Goal: Task Accomplishment & Management: Manage account settings

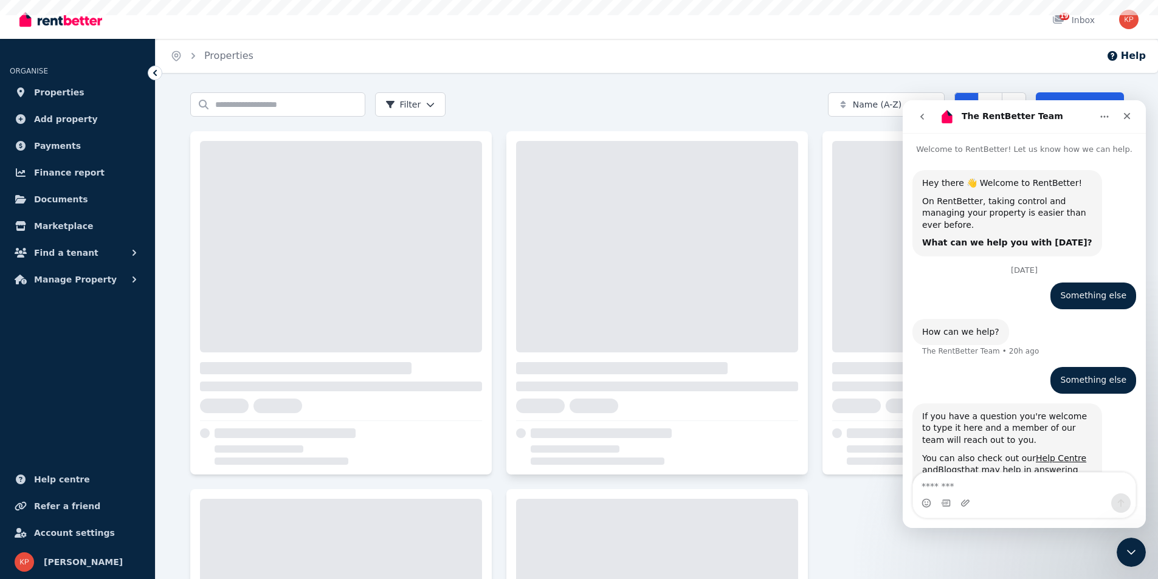
scroll to position [314, 0]
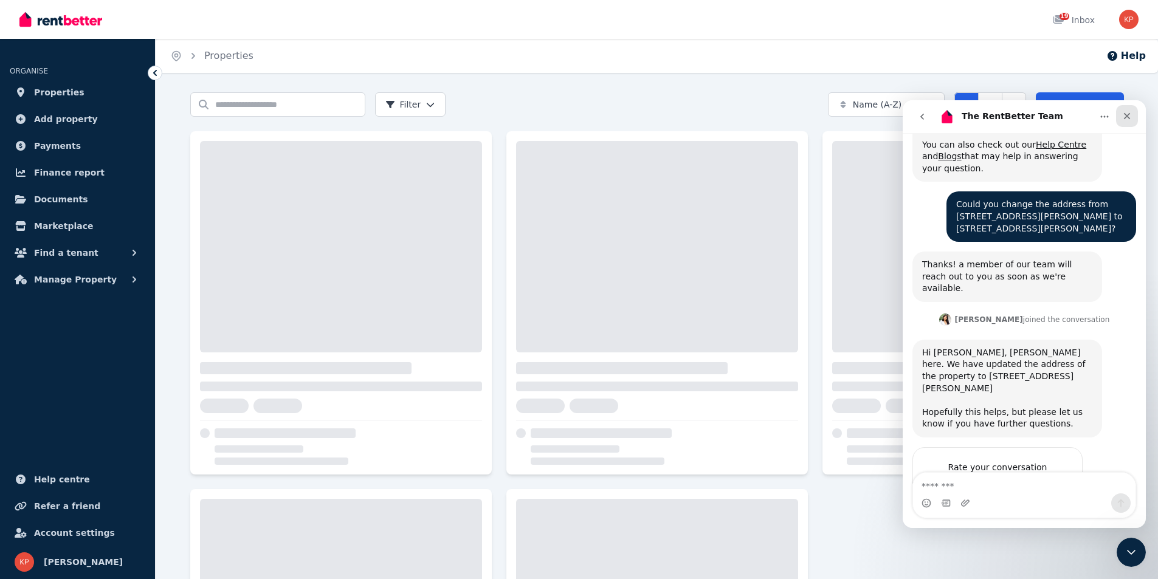
click at [1126, 116] on icon "Close" at bounding box center [1127, 116] width 7 height 7
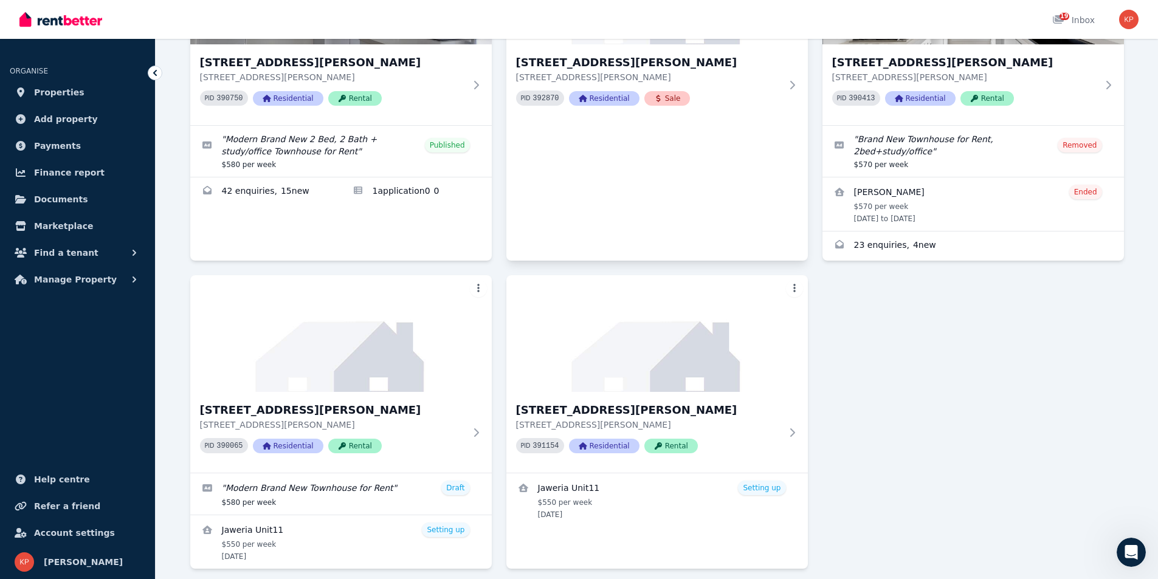
scroll to position [240, 0]
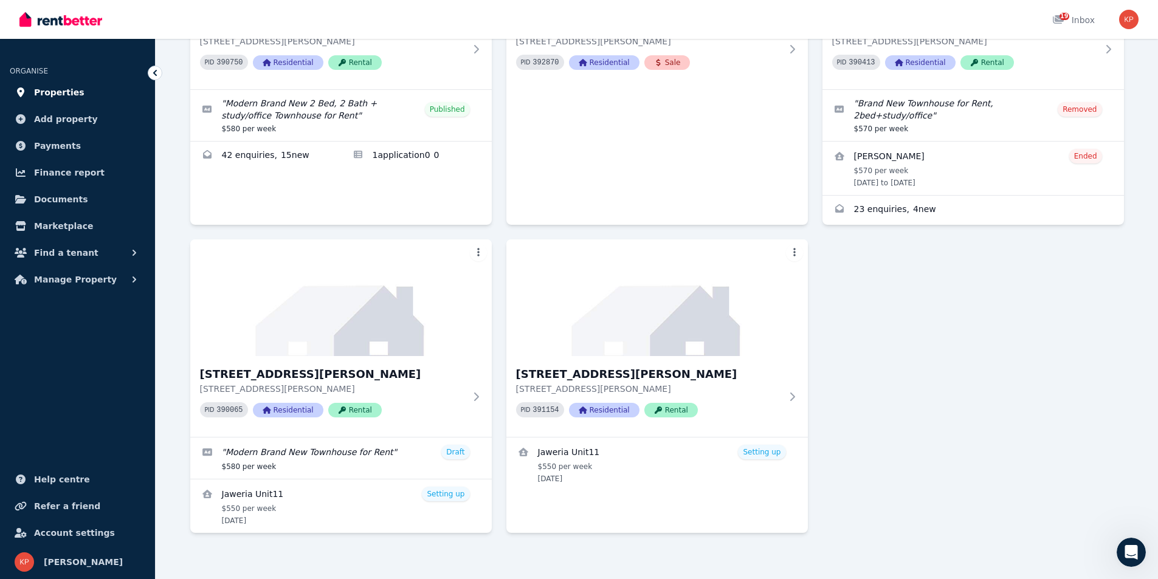
click at [53, 95] on span "Properties" at bounding box center [59, 92] width 50 height 15
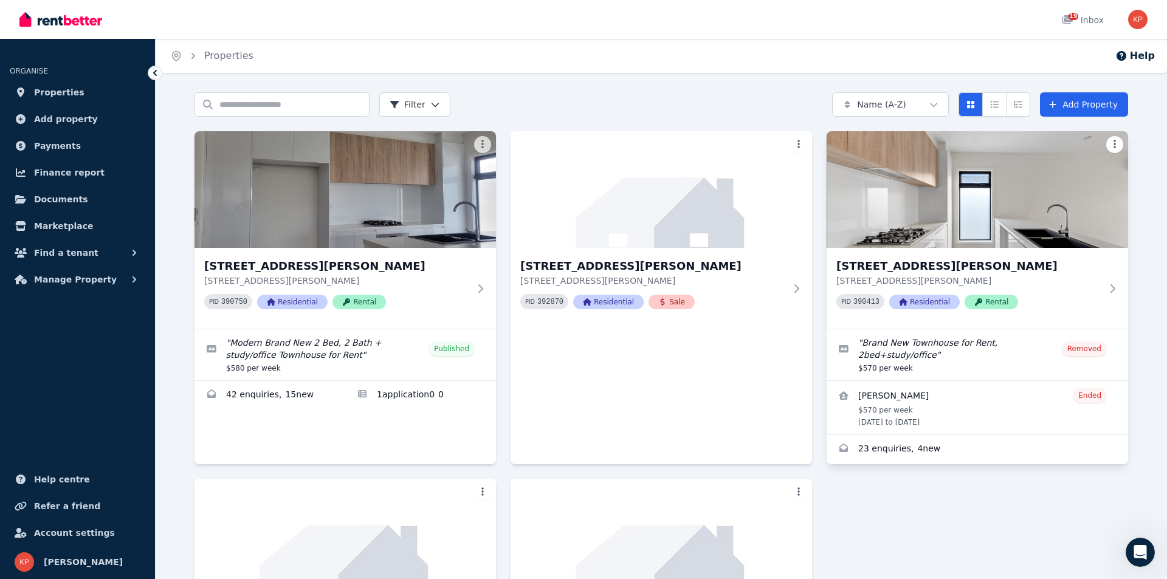
click at [1109, 142] on html "Open main menu 19 Inbox Open user menu ORGANISE Properties Add property Payment…" at bounding box center [583, 289] width 1167 height 579
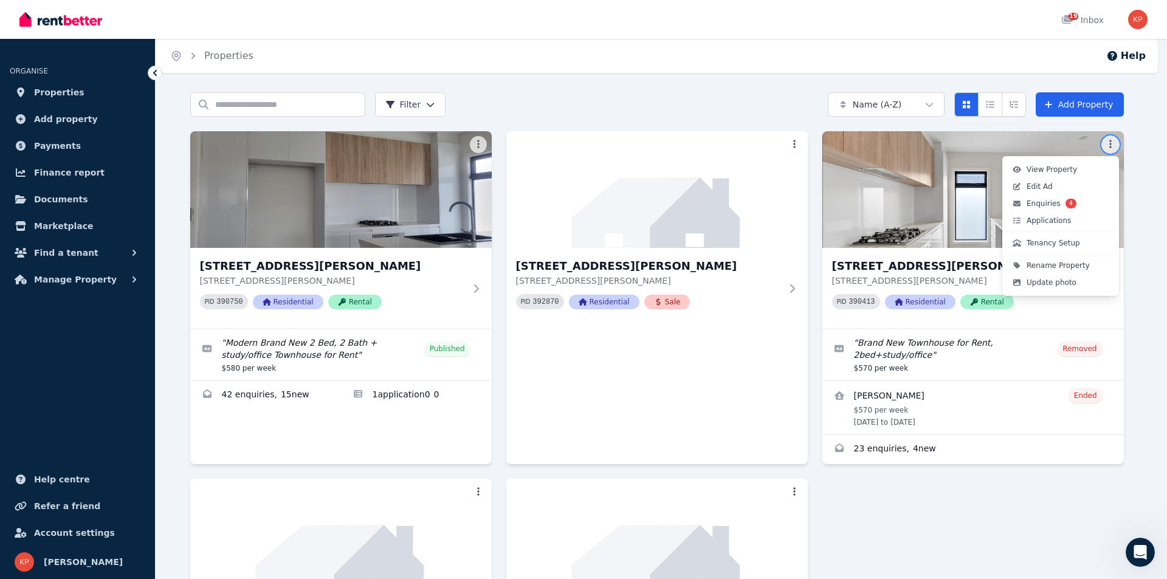
click at [478, 147] on html "Open main menu 19 Inbox Open user menu ORGANISE Properties Add property Payment…" at bounding box center [583, 289] width 1167 height 579
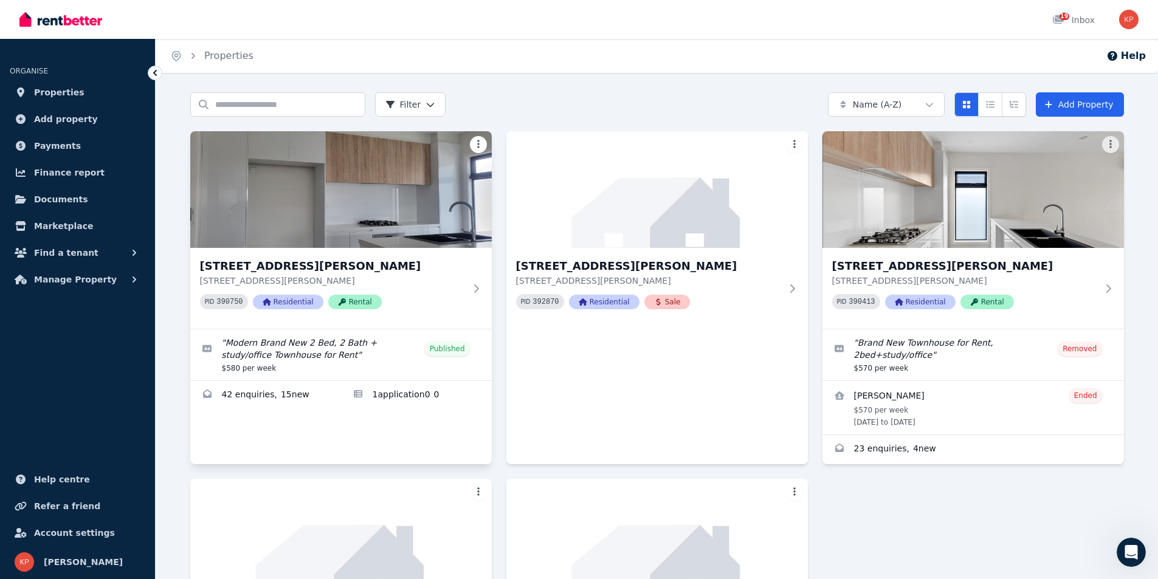
click at [478, 145] on html "Open main menu 19 Inbox Open user menu ORGANISE Properties Add property Payment…" at bounding box center [579, 289] width 1158 height 579
click at [568, 90] on html "Open main menu 19 Inbox Open user menu ORGANISE Properties Add property Payment…" at bounding box center [579, 289] width 1158 height 579
click at [993, 106] on icon "Compact list view" at bounding box center [990, 104] width 10 height 9
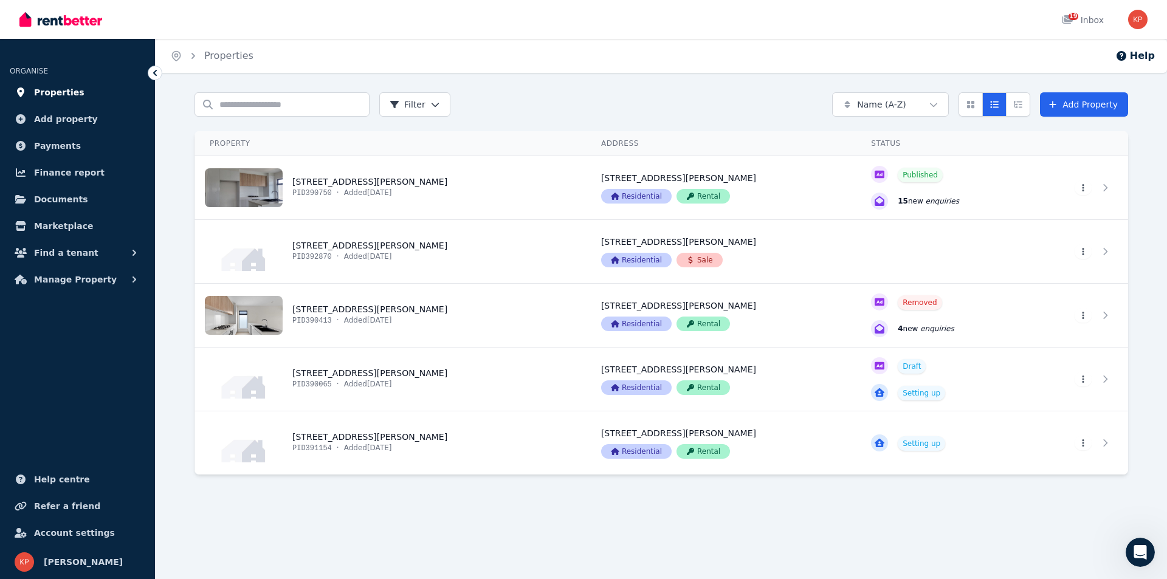
click at [65, 91] on span "Properties" at bounding box center [59, 92] width 50 height 15
click at [1019, 108] on icon "Expanded list view" at bounding box center [1018, 104] width 9 height 7
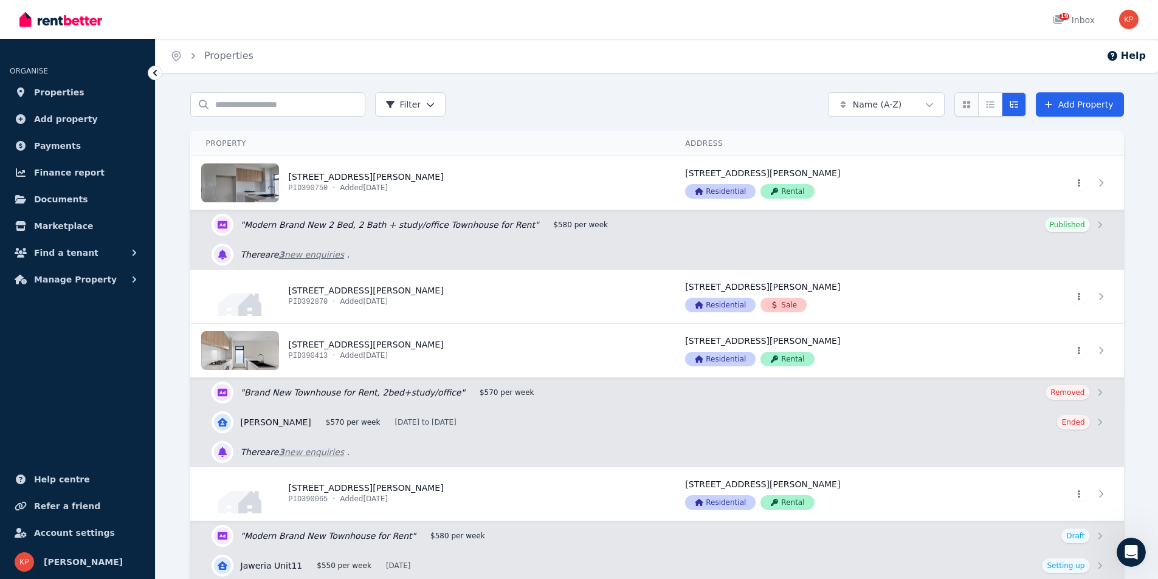
click at [966, 104] on icon "Card view" at bounding box center [967, 104] width 10 height 9
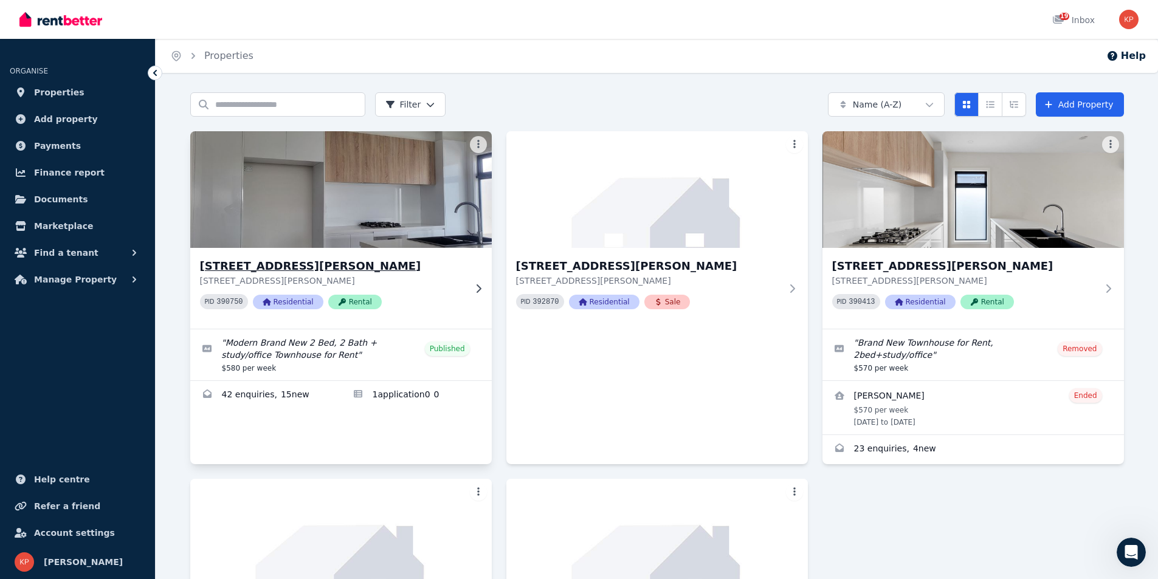
click at [370, 251] on div "2/32 Scott Ave, St Albans 2/32 Scott Ave, St Albans VIC 3021 PID 390750 Residen…" at bounding box center [341, 288] width 302 height 81
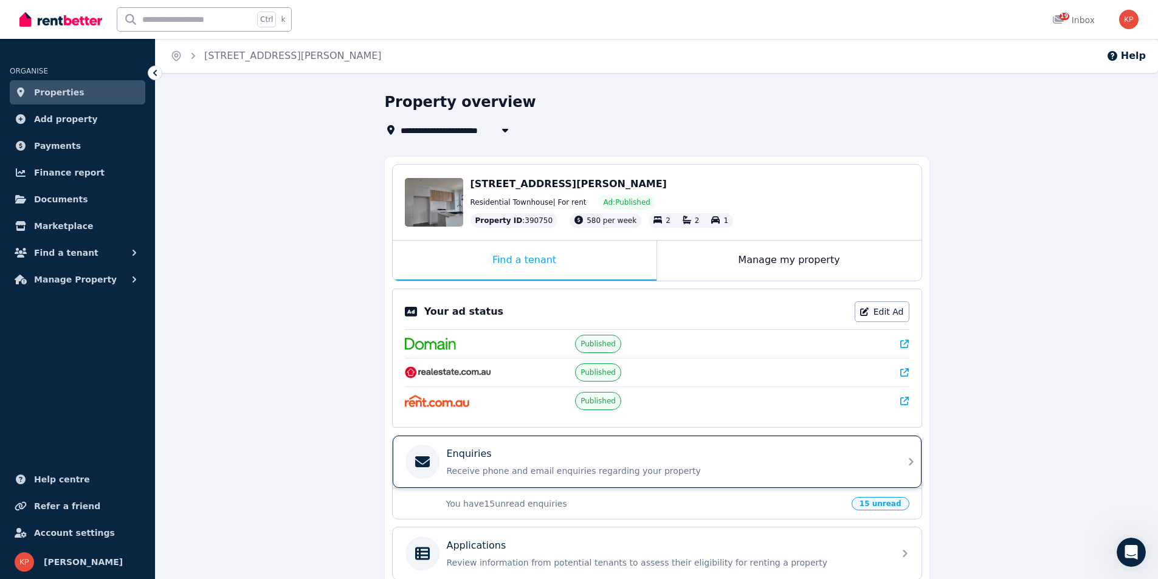
scroll to position [176, 0]
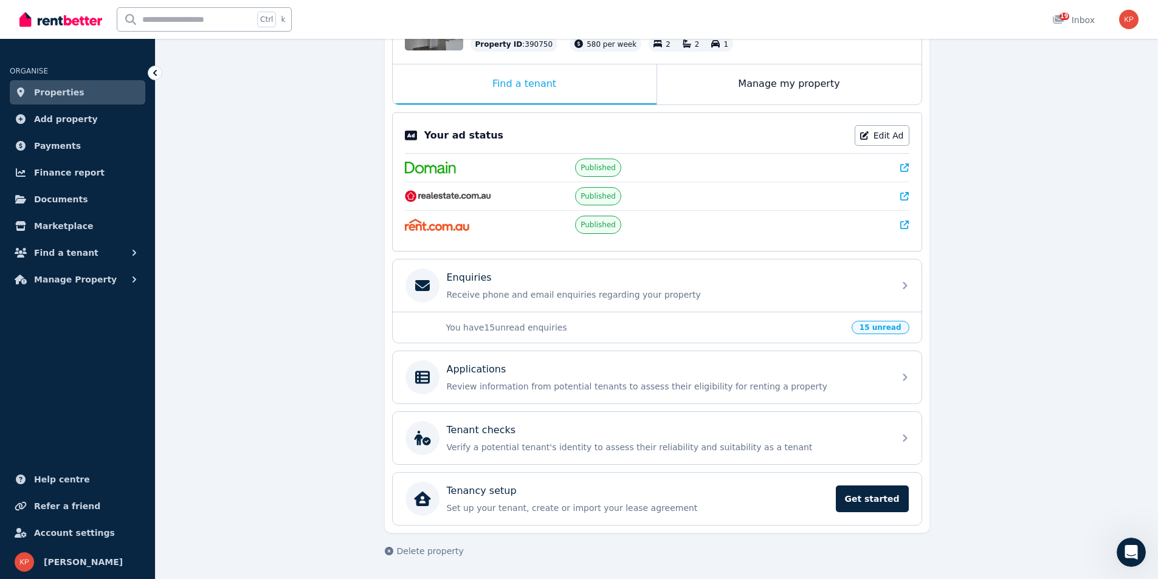
click at [728, 331] on p "You have 15 unread enquiries" at bounding box center [645, 328] width 398 height 12
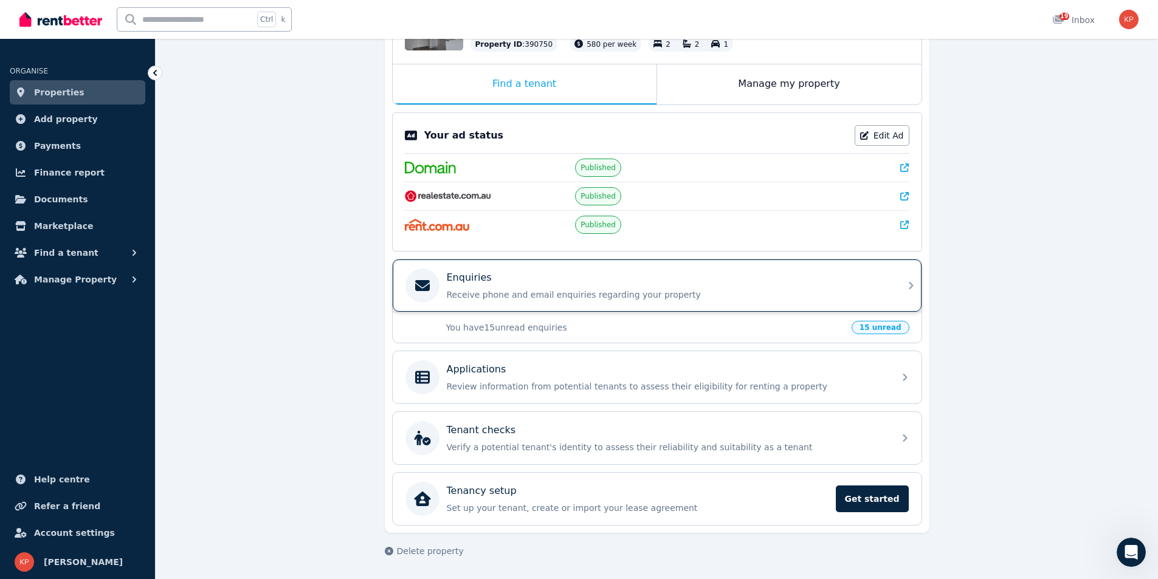
click at [668, 285] on div "Enquiries Receive phone and email enquiries regarding your property" at bounding box center [667, 286] width 440 height 30
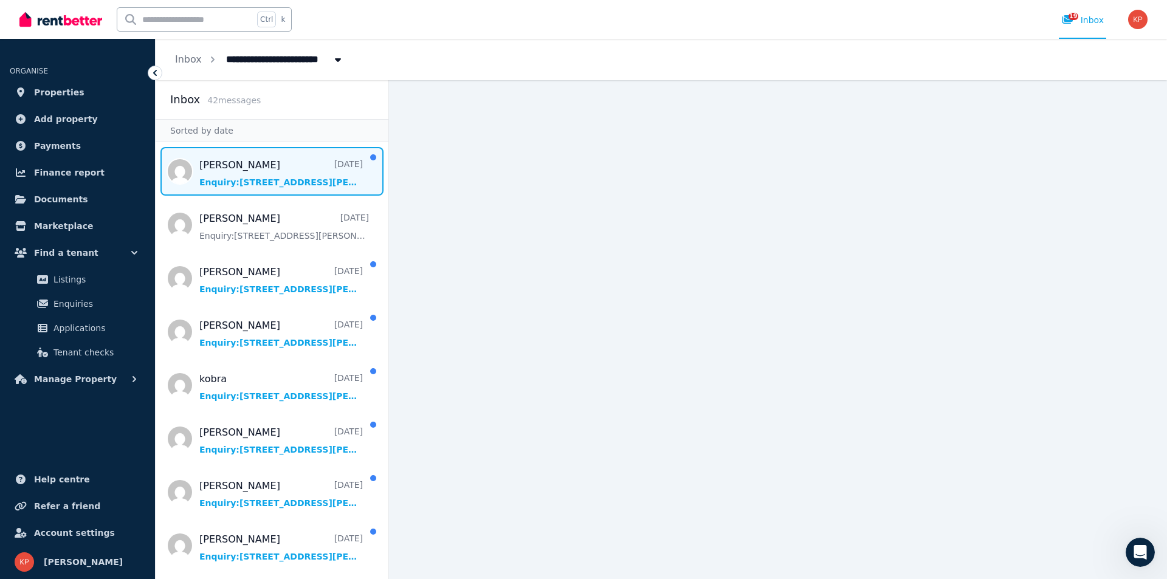
click at [246, 172] on span "Message list" at bounding box center [272, 171] width 233 height 49
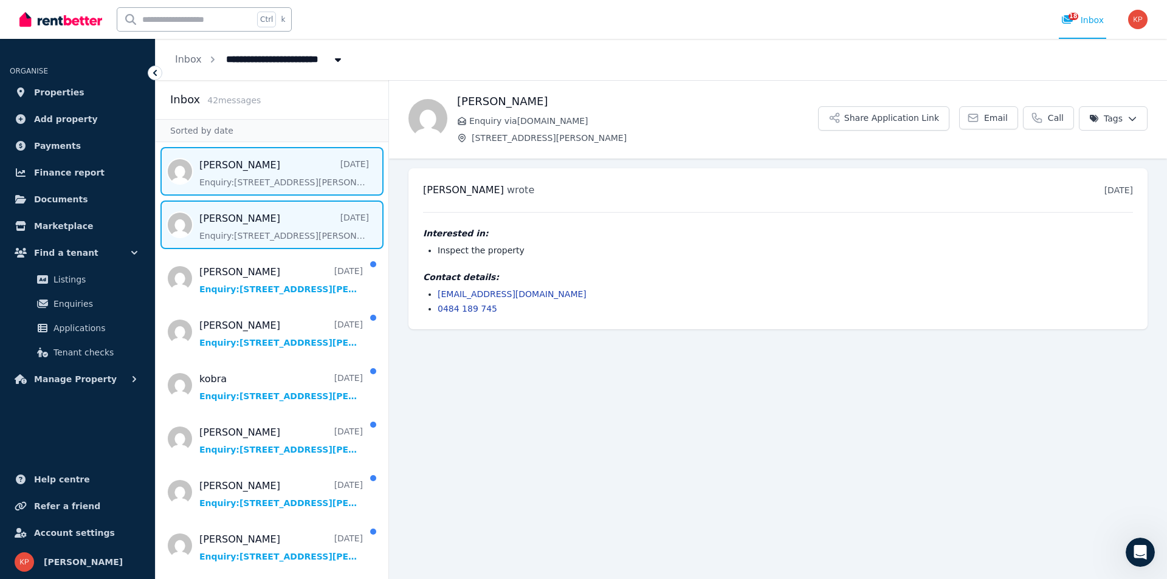
click at [238, 226] on span "Message list" at bounding box center [272, 225] width 233 height 49
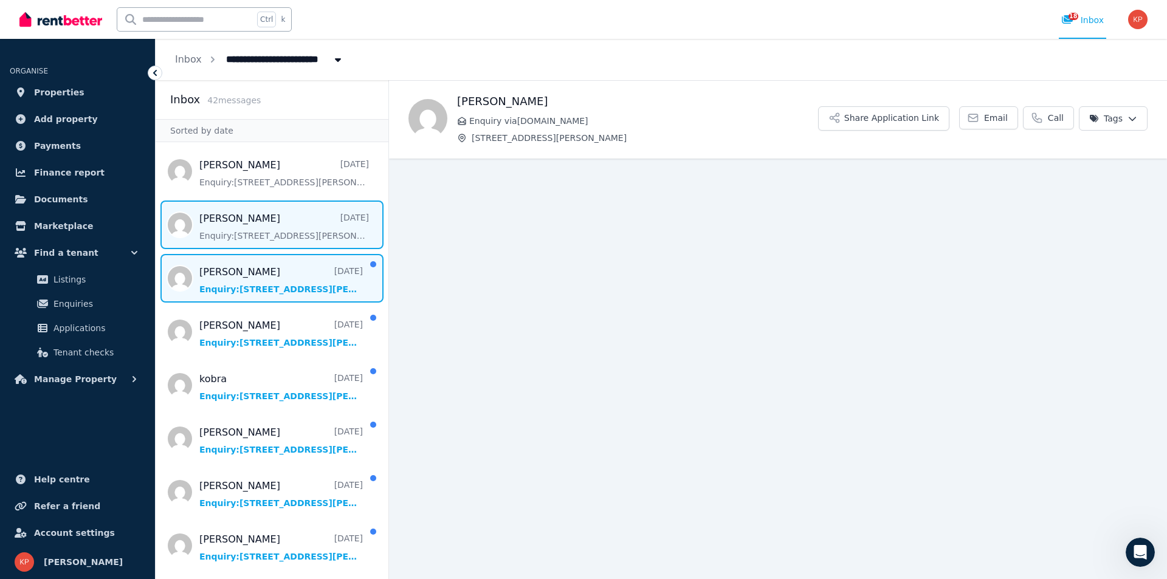
click at [253, 280] on span "Message list" at bounding box center [272, 278] width 233 height 49
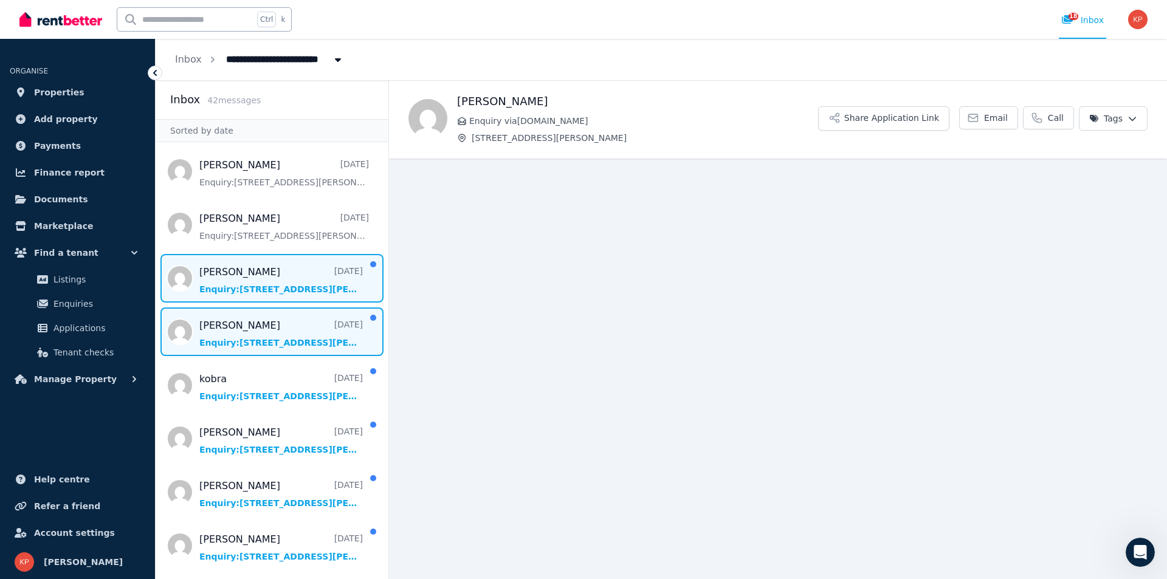
click at [250, 335] on span "Message list" at bounding box center [272, 332] width 233 height 49
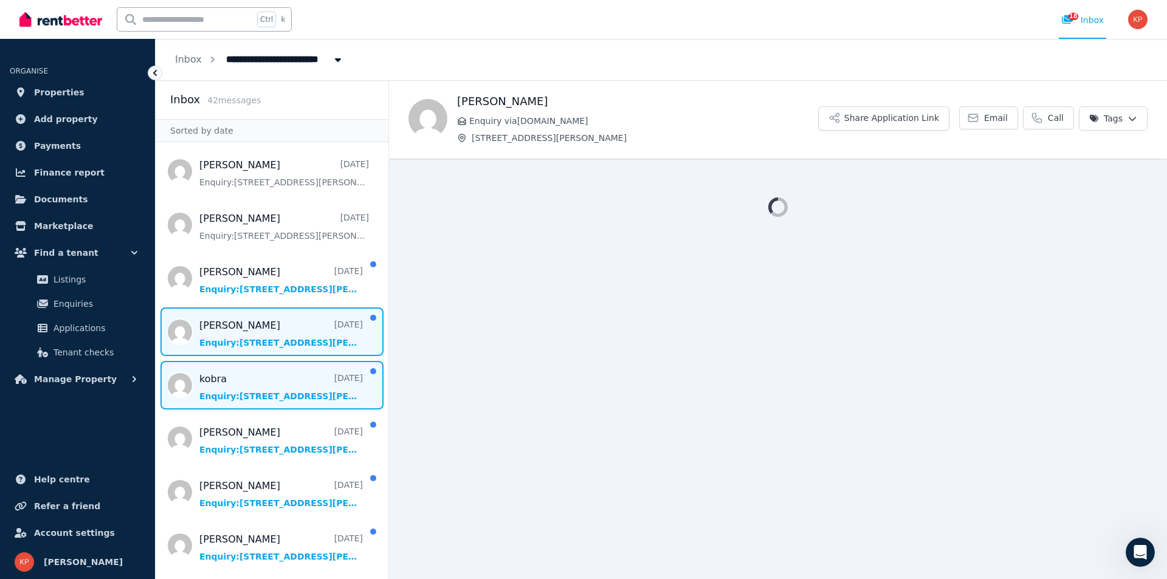
click at [253, 386] on span "Message list" at bounding box center [272, 385] width 233 height 49
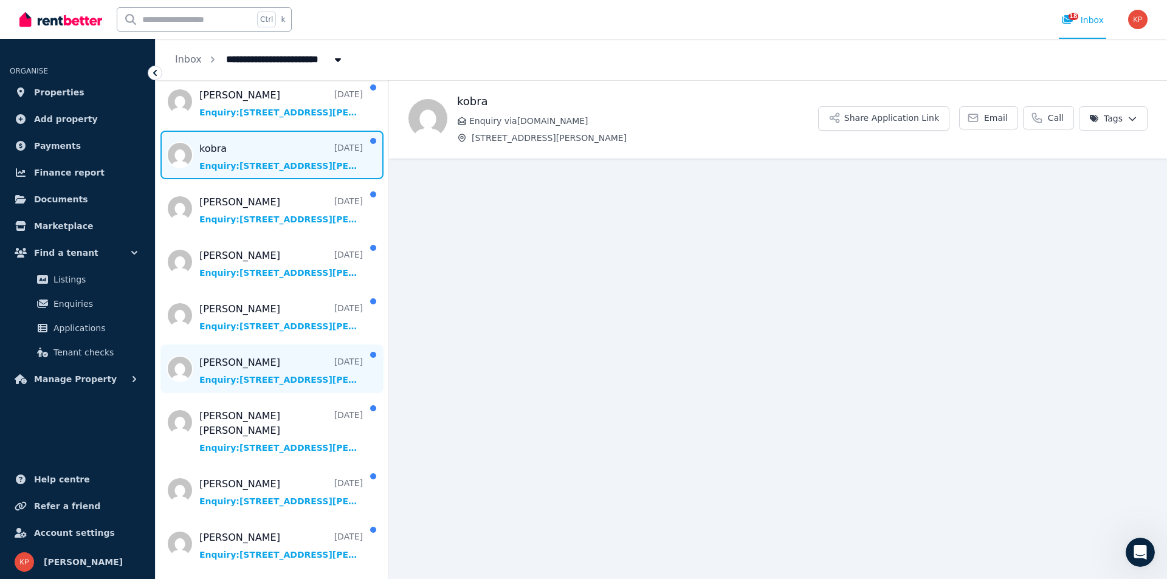
scroll to position [243, 0]
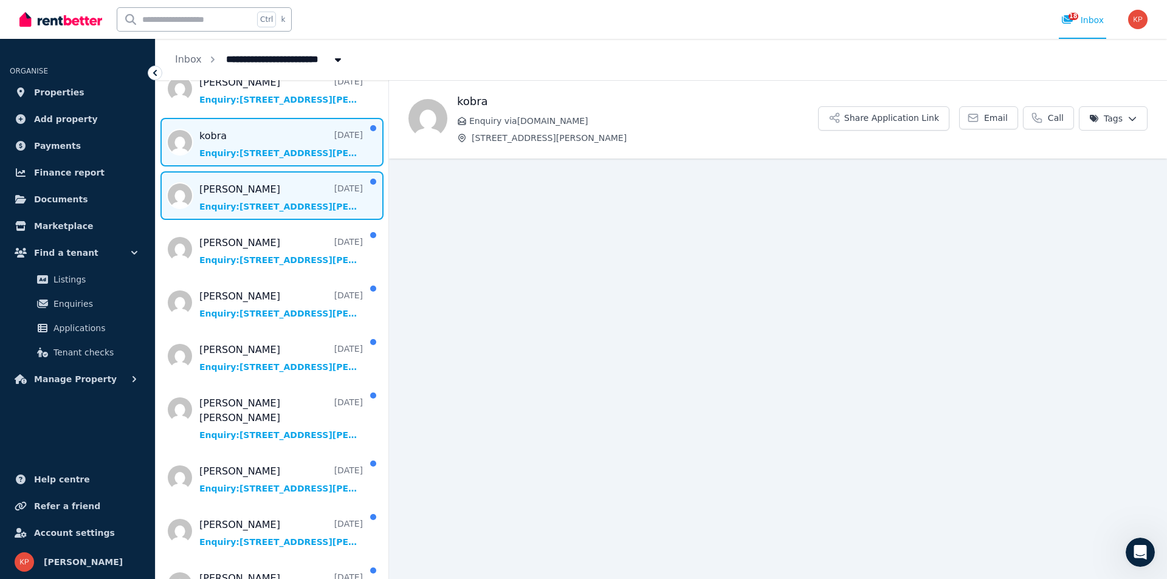
click at [262, 198] on span "Message list" at bounding box center [272, 195] width 233 height 49
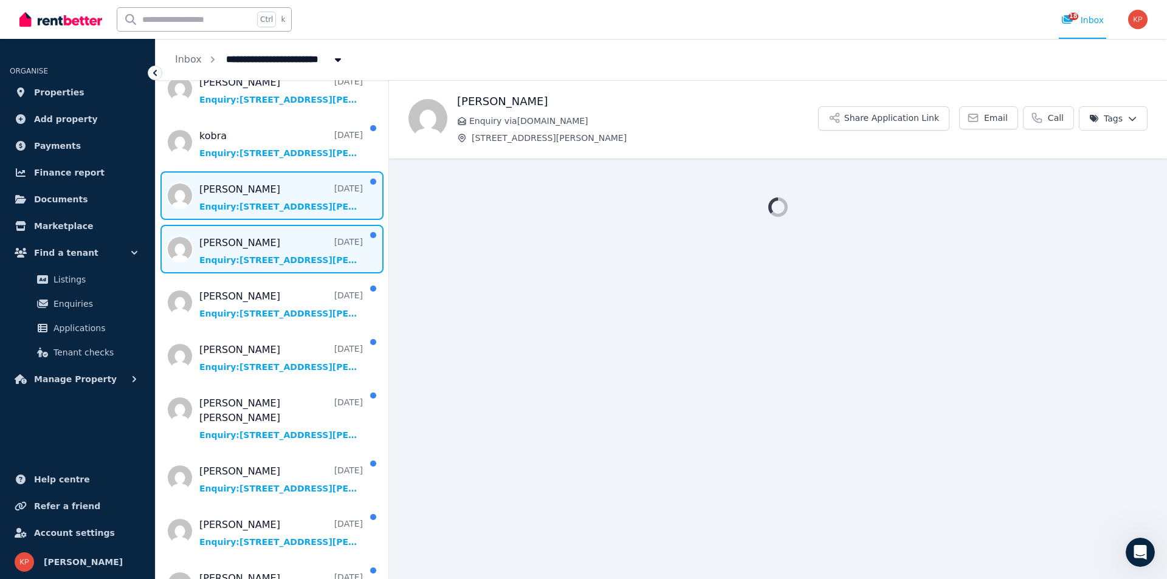
click at [242, 260] on span "Message list" at bounding box center [272, 249] width 233 height 49
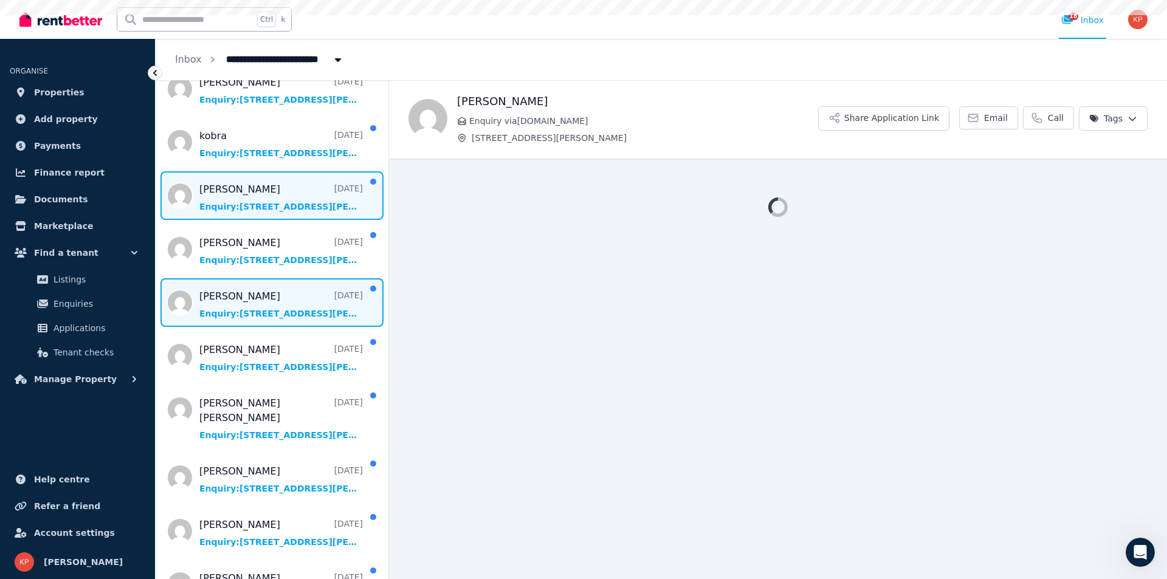
click at [249, 306] on span "Message list" at bounding box center [272, 302] width 233 height 49
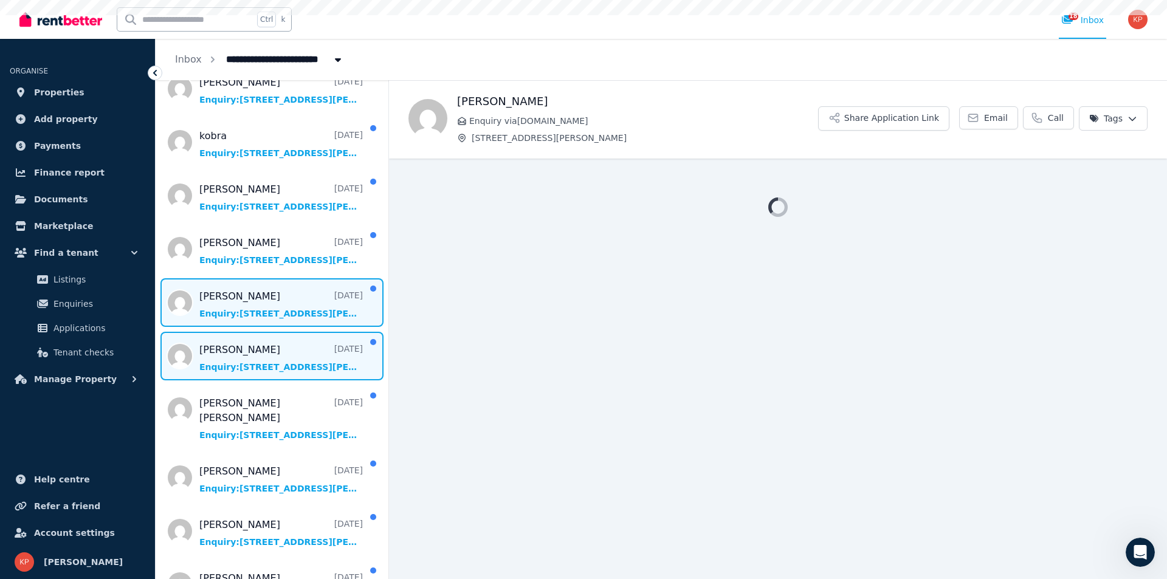
click at [252, 356] on span "Message list" at bounding box center [272, 356] width 233 height 49
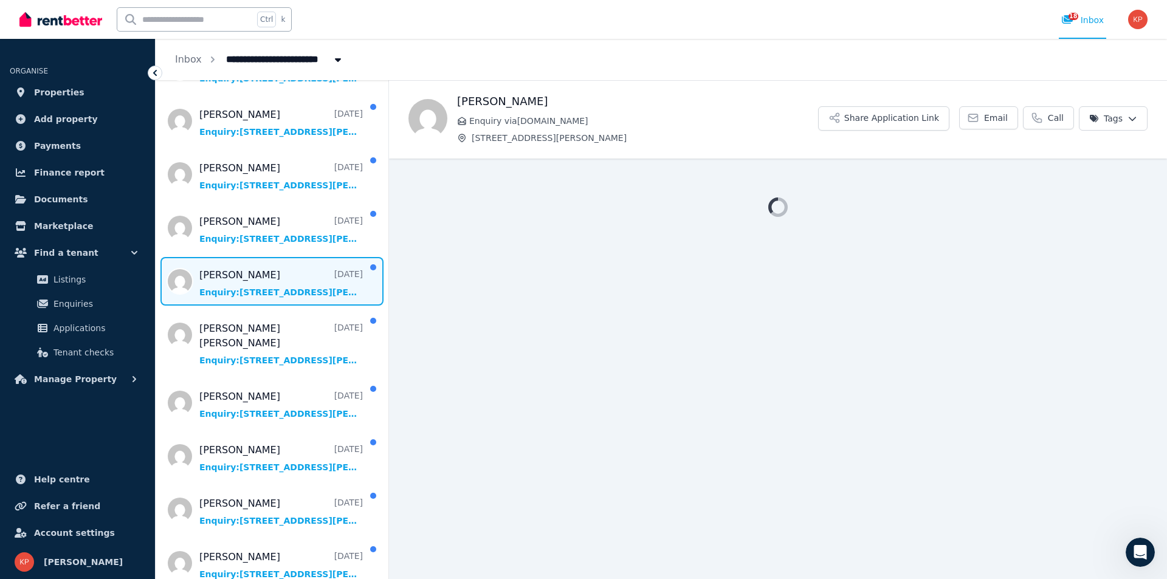
scroll to position [426, 0]
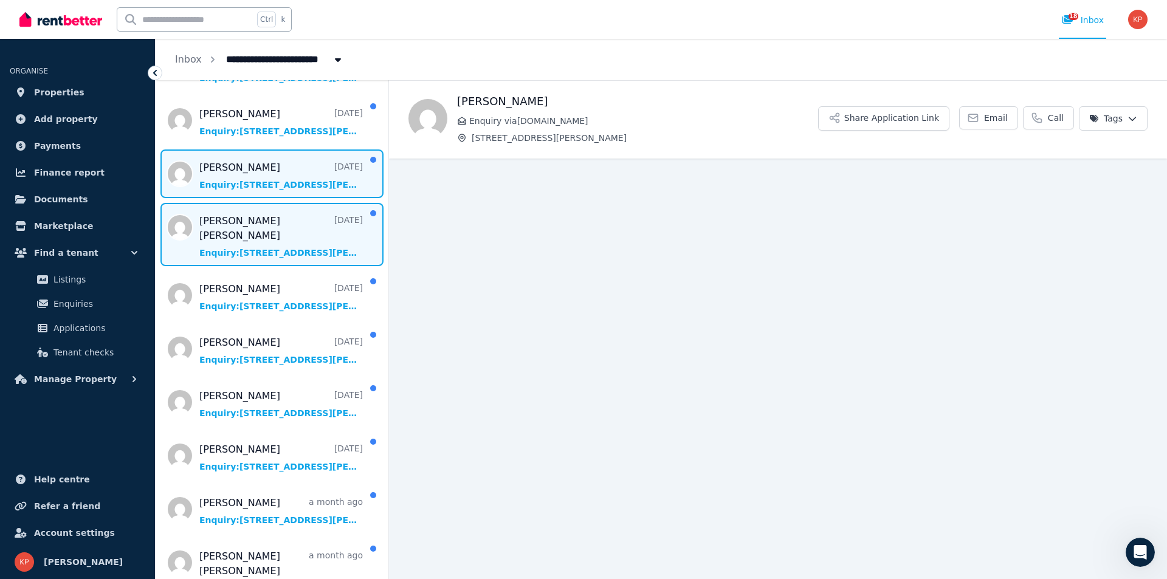
click at [274, 227] on span "Message list" at bounding box center [272, 234] width 233 height 63
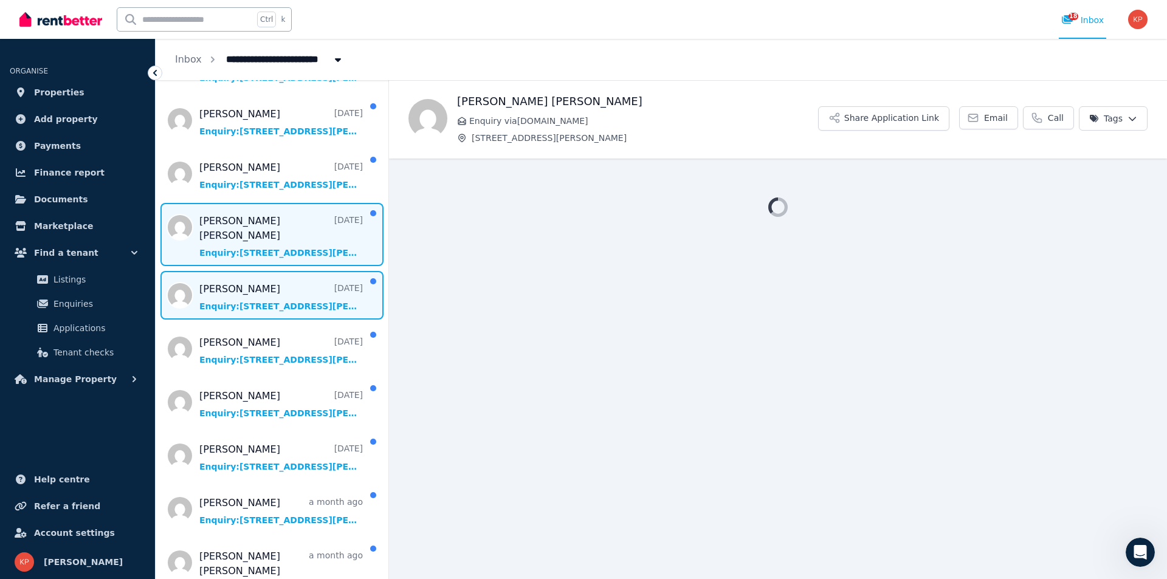
click at [257, 284] on span "Message list" at bounding box center [272, 295] width 233 height 49
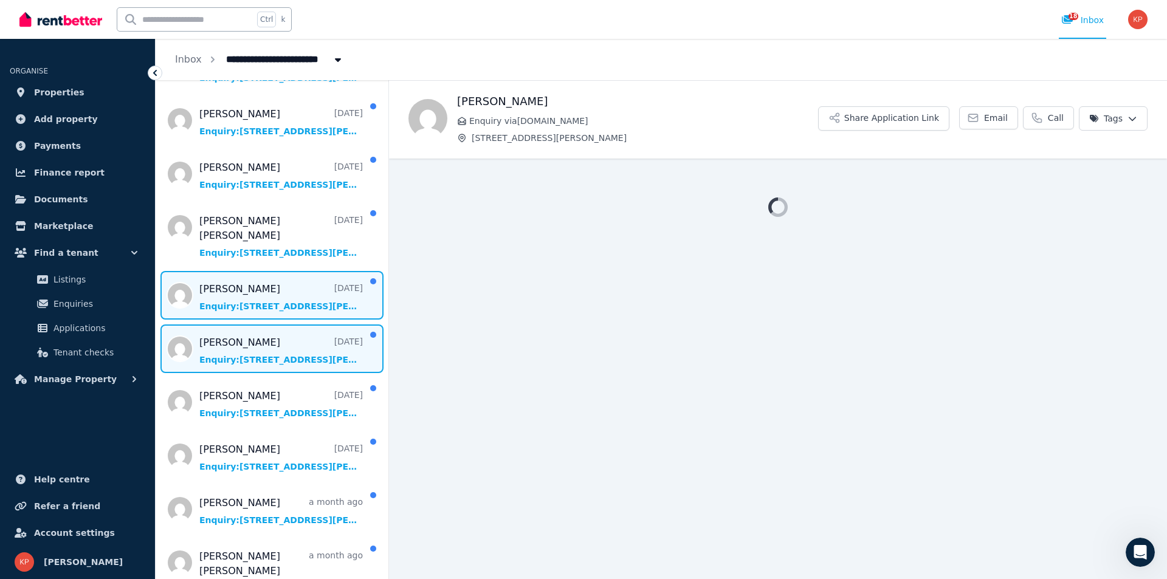
click at [254, 330] on span "Message list" at bounding box center [272, 349] width 233 height 49
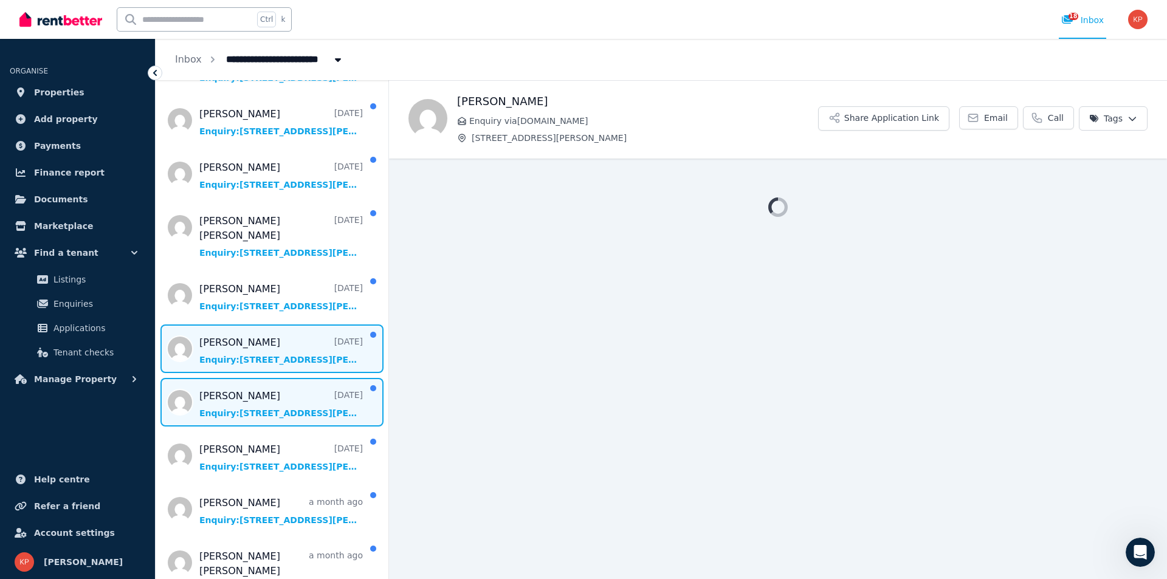
click at [269, 402] on span "Message list" at bounding box center [272, 402] width 233 height 49
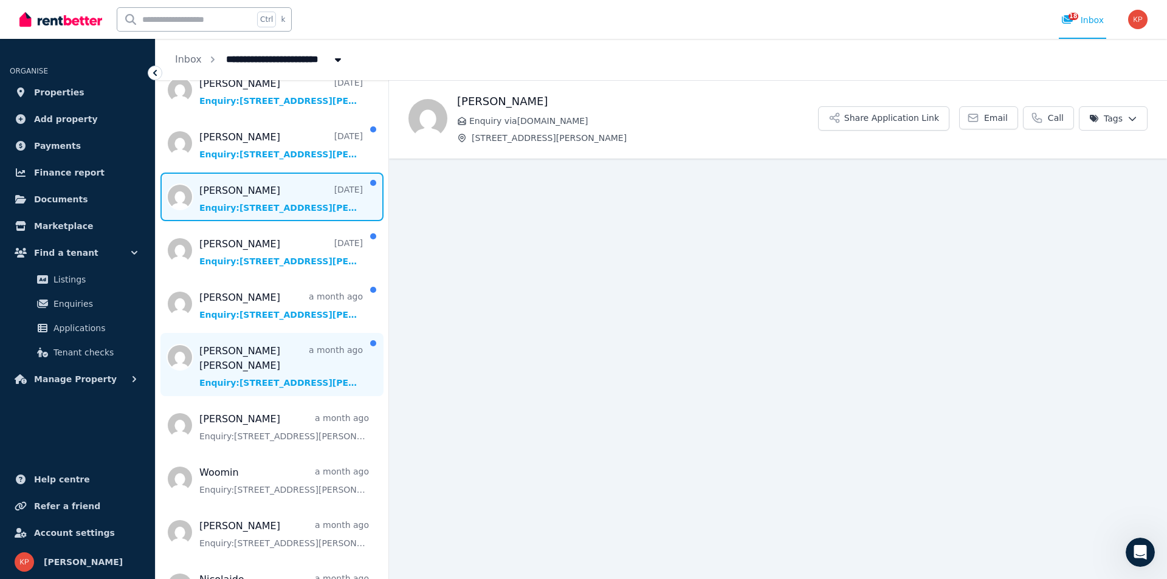
scroll to position [669, 0]
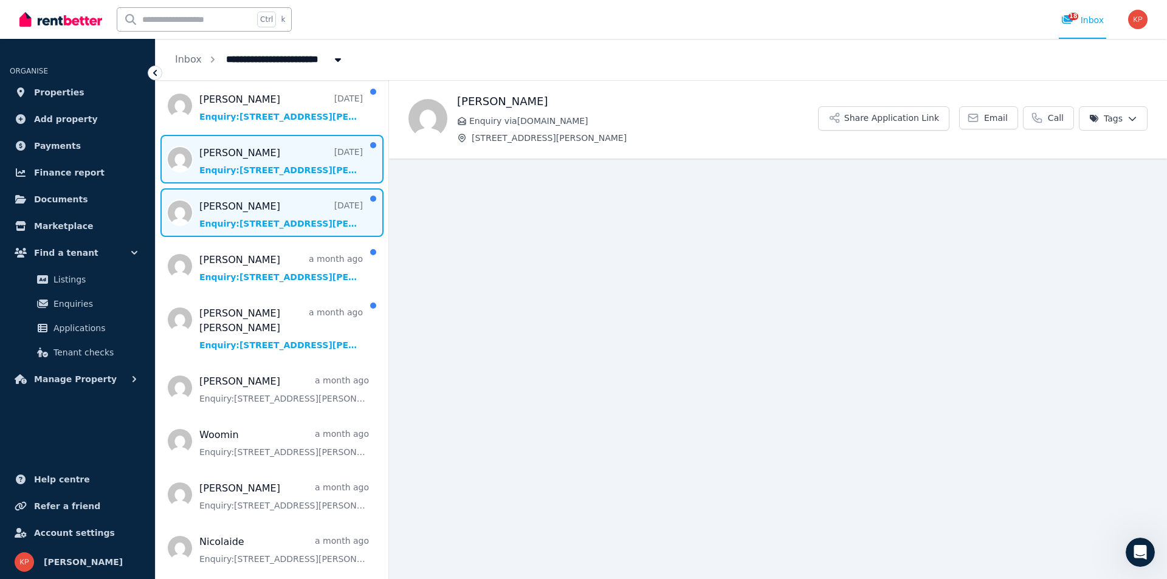
click at [294, 198] on span "Message list" at bounding box center [272, 212] width 233 height 49
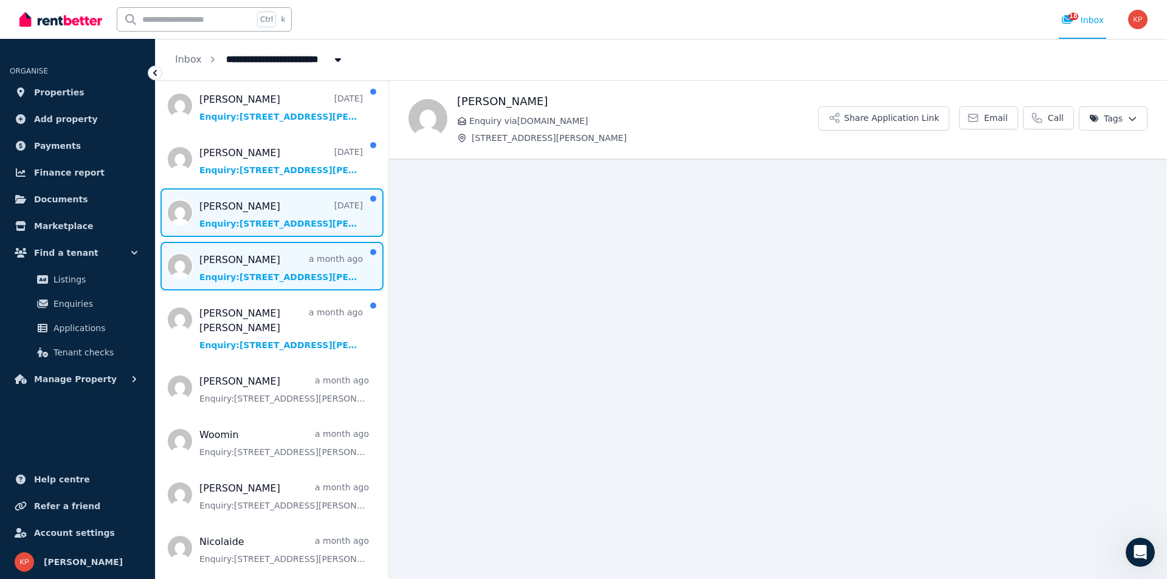
click at [283, 242] on span "Message list" at bounding box center [272, 266] width 233 height 49
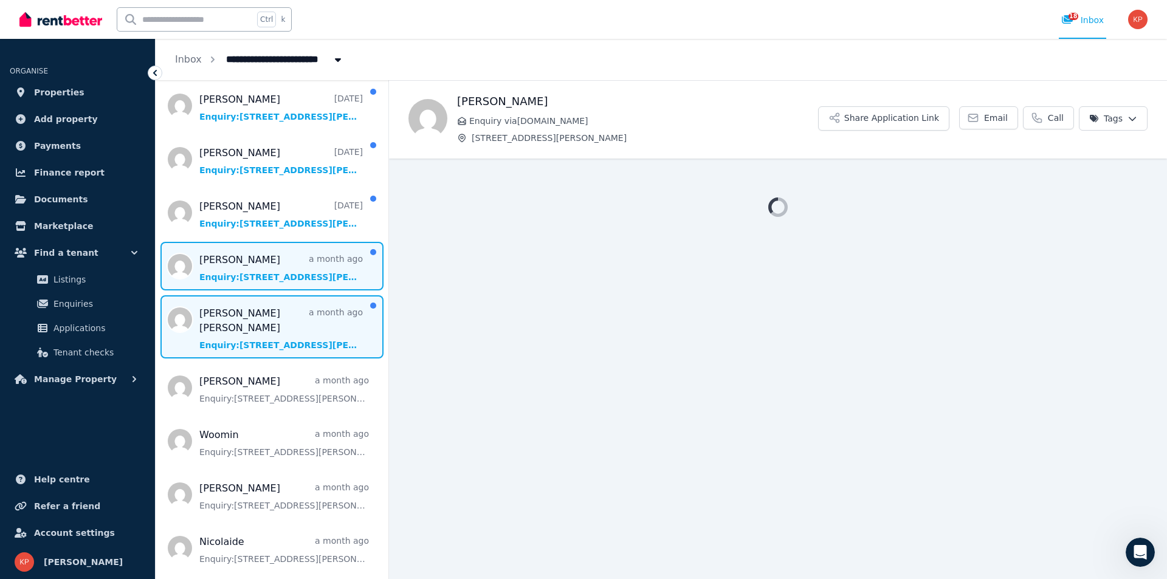
click at [283, 297] on span "Message list" at bounding box center [272, 326] width 233 height 63
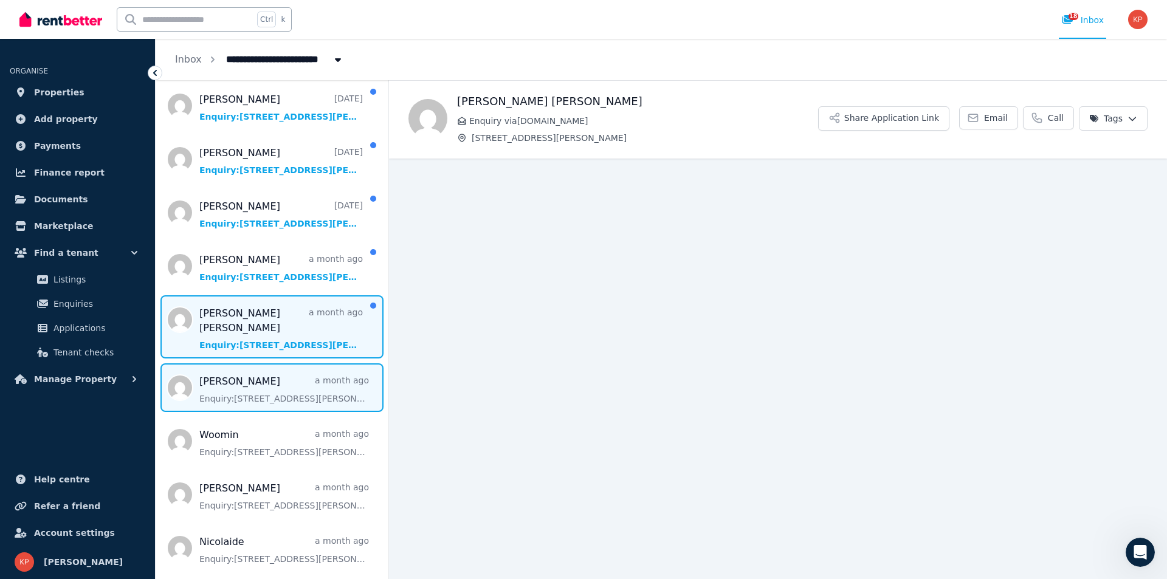
click at [271, 364] on span "Message list" at bounding box center [272, 388] width 233 height 49
click at [266, 306] on span "Message list" at bounding box center [272, 326] width 233 height 63
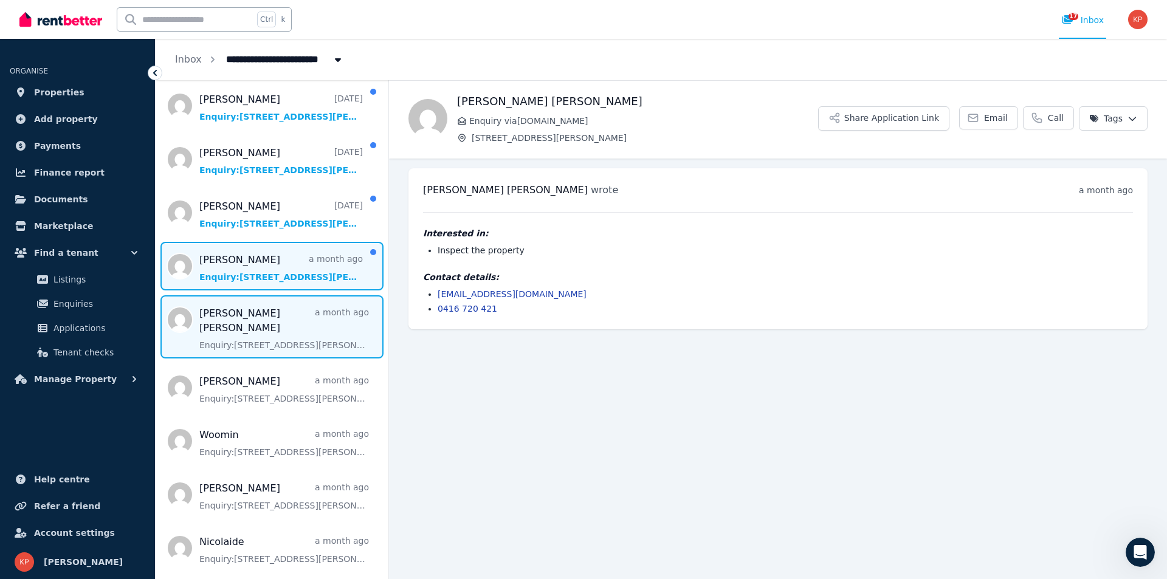
click at [283, 243] on span "Message list" at bounding box center [272, 266] width 233 height 49
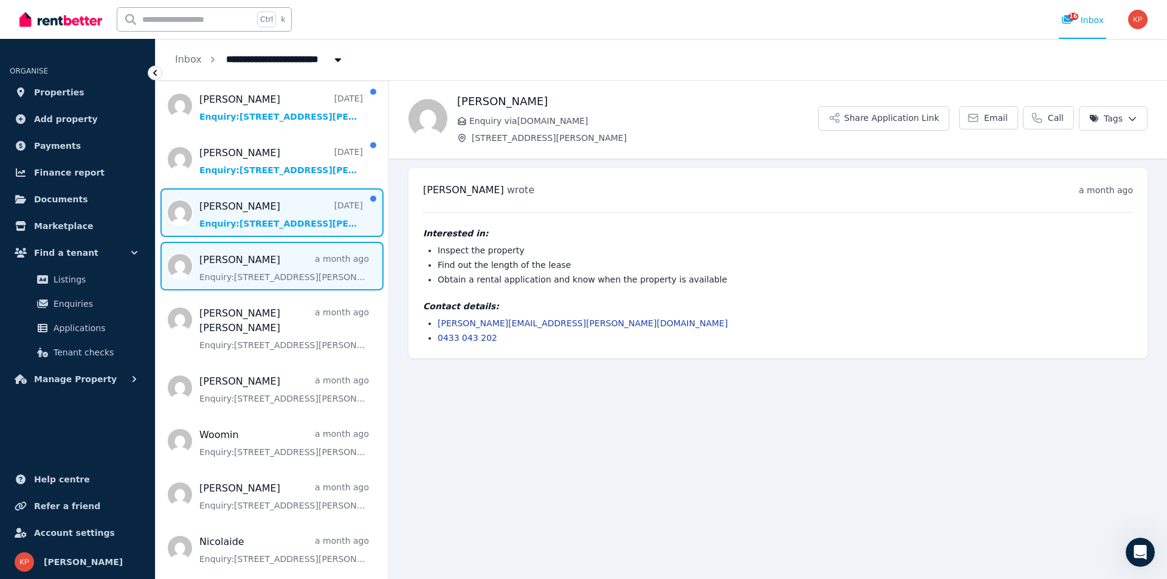
click at [274, 198] on span "Message list" at bounding box center [272, 212] width 233 height 49
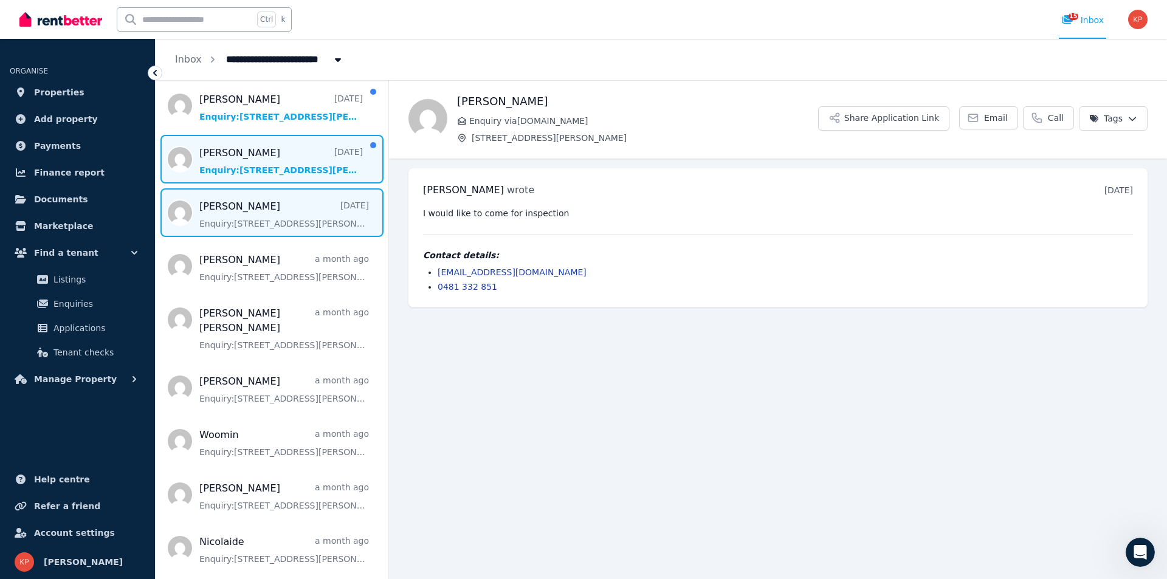
click at [281, 157] on span "Message list" at bounding box center [272, 159] width 233 height 49
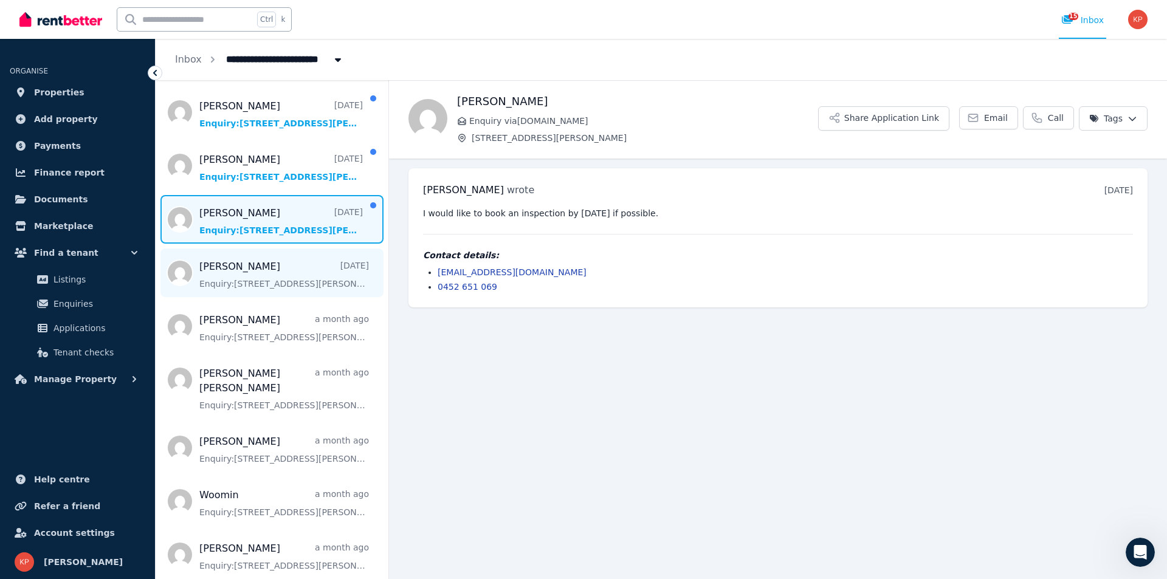
scroll to position [608, 0]
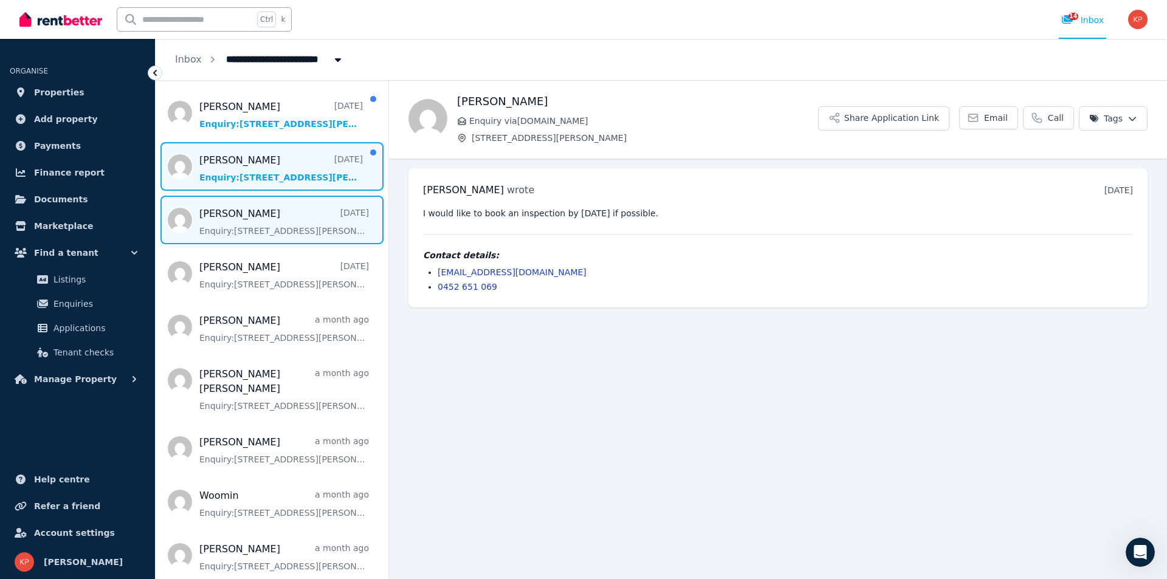
click at [268, 153] on span "Message list" at bounding box center [272, 166] width 233 height 49
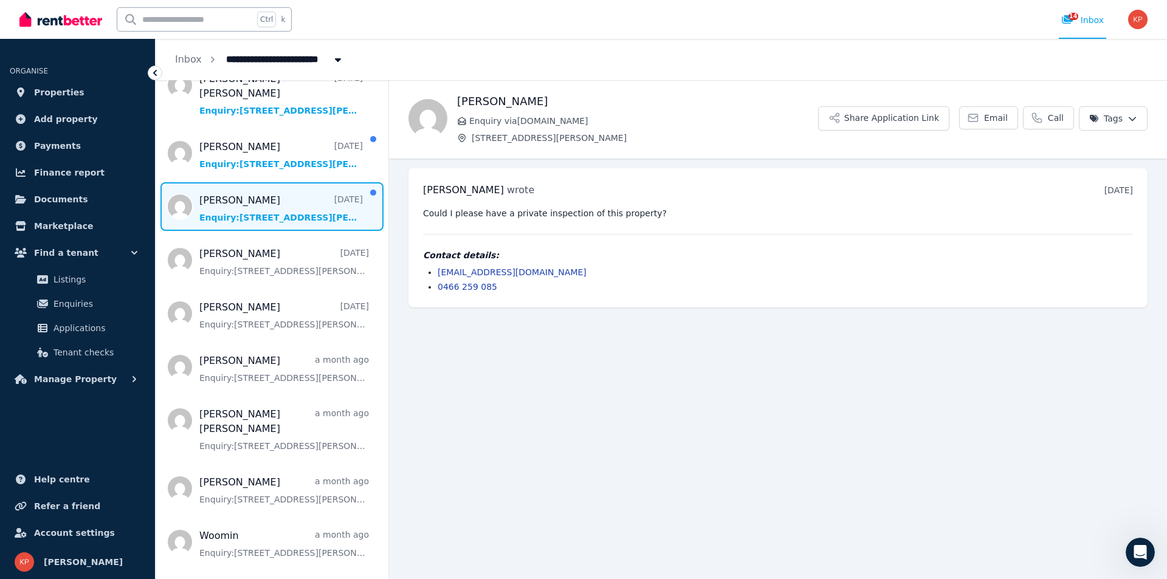
scroll to position [547, 0]
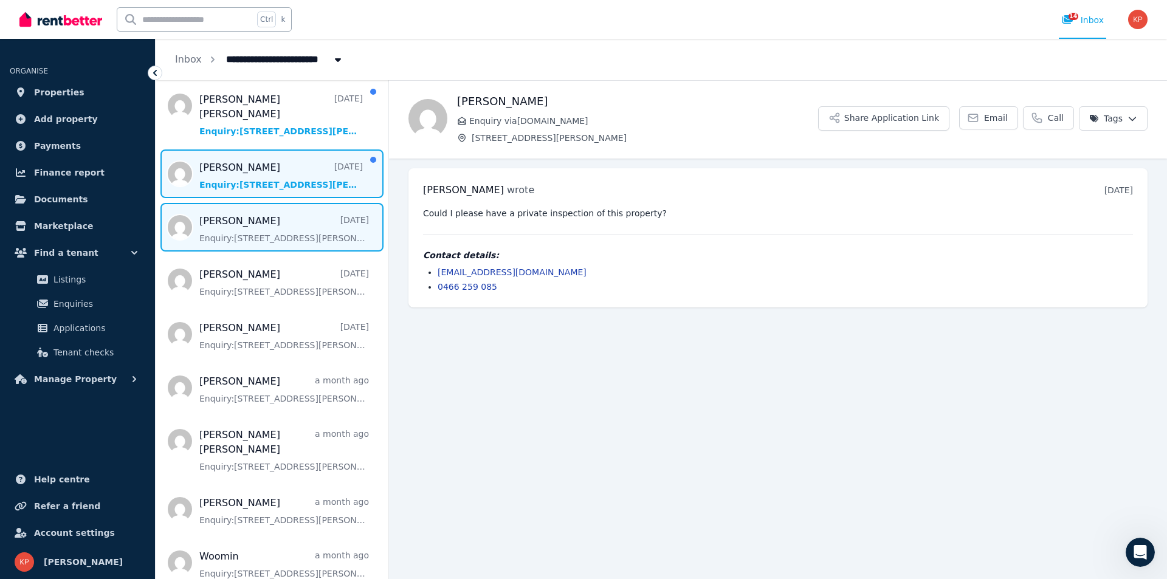
click at [277, 161] on span "Message list" at bounding box center [272, 174] width 233 height 49
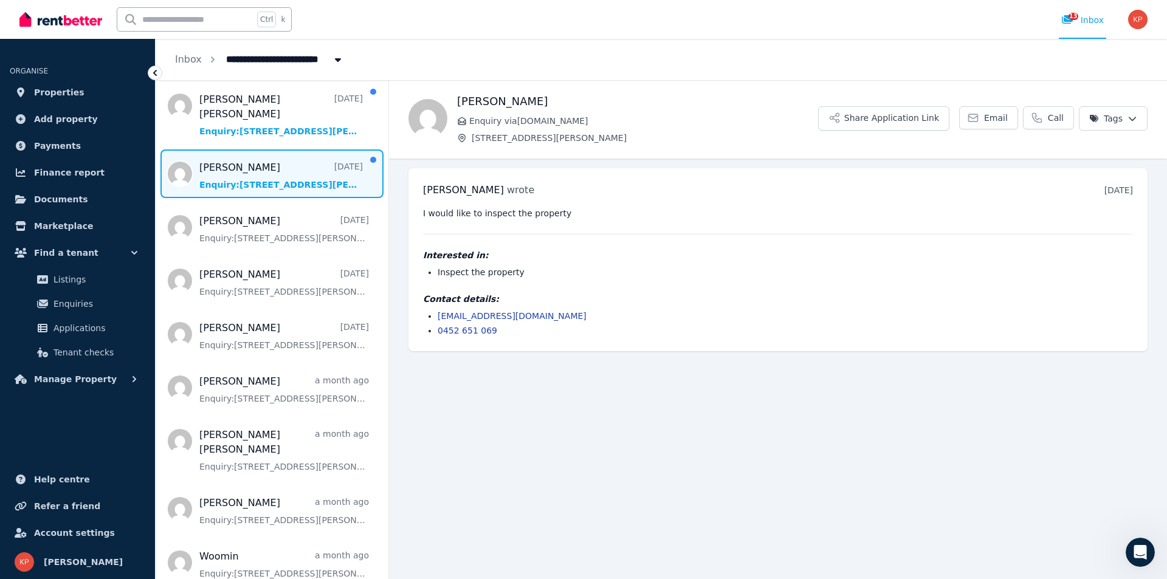
scroll to position [426, 0]
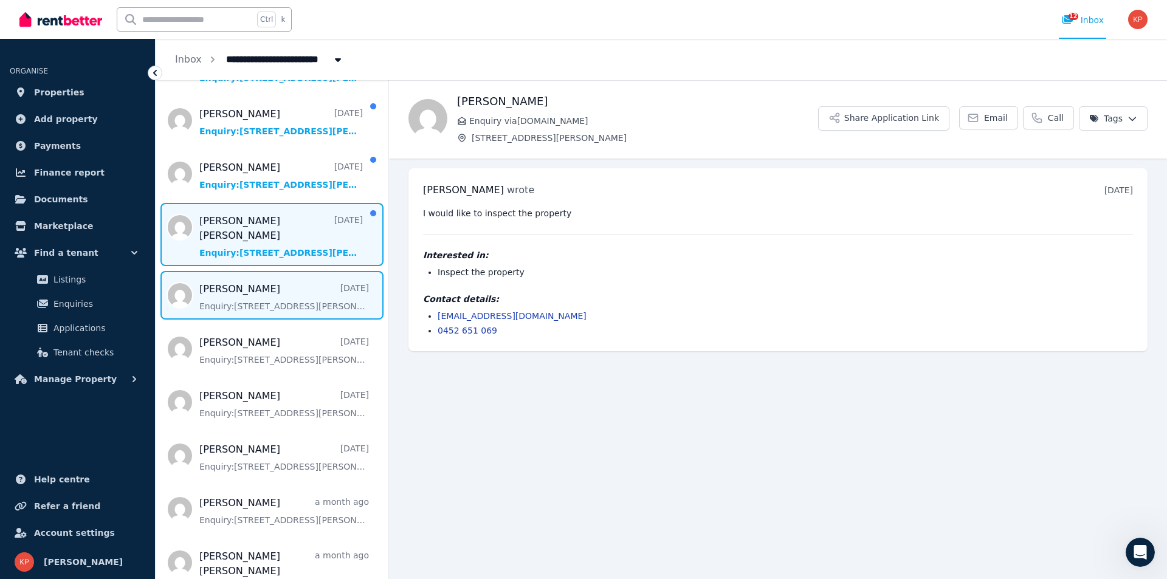
click at [279, 229] on span "Message list" at bounding box center [272, 234] width 233 height 63
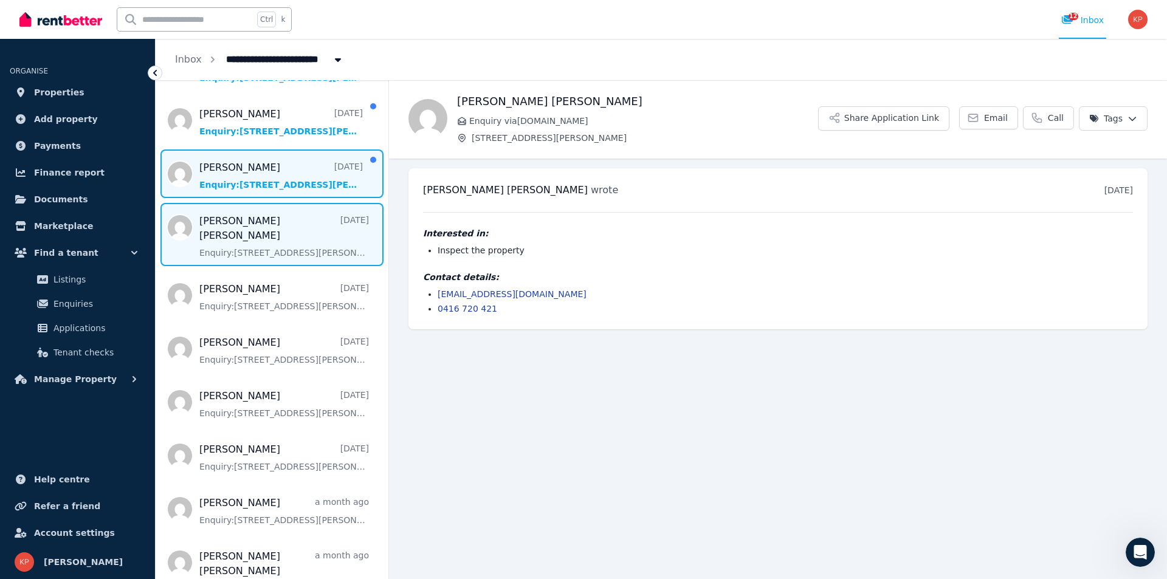
click at [267, 179] on span "Message list" at bounding box center [272, 174] width 233 height 49
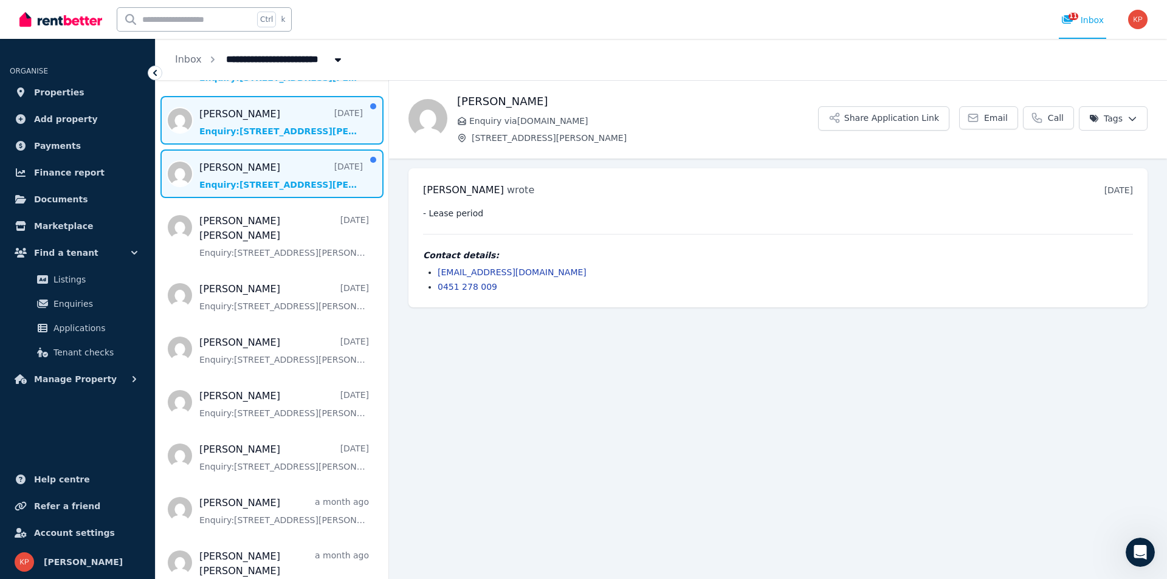
click at [285, 120] on span "Message list" at bounding box center [272, 120] width 233 height 49
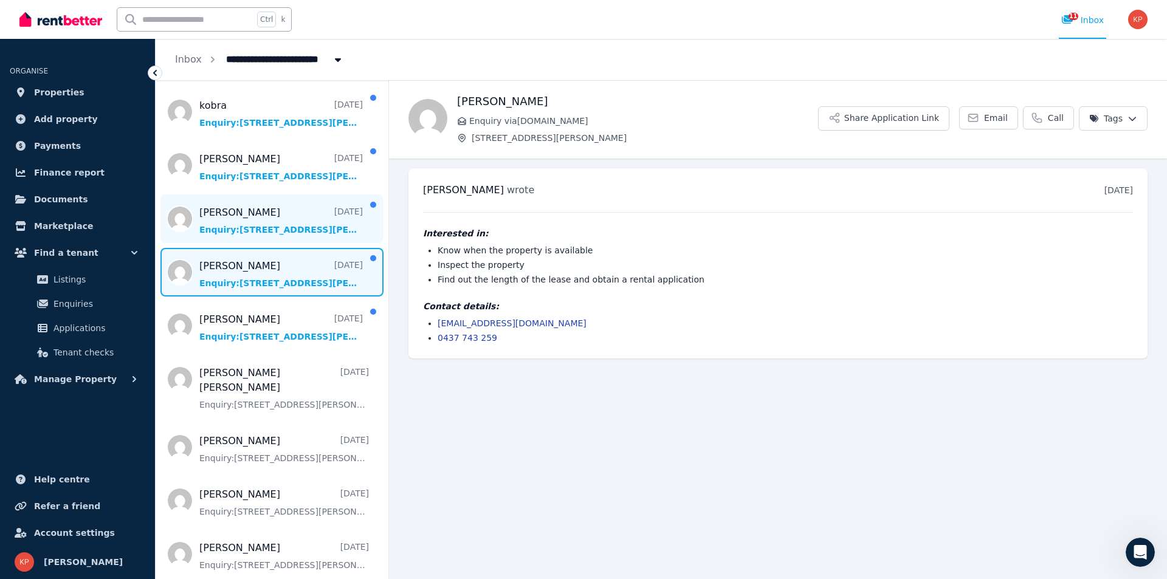
scroll to position [243, 0]
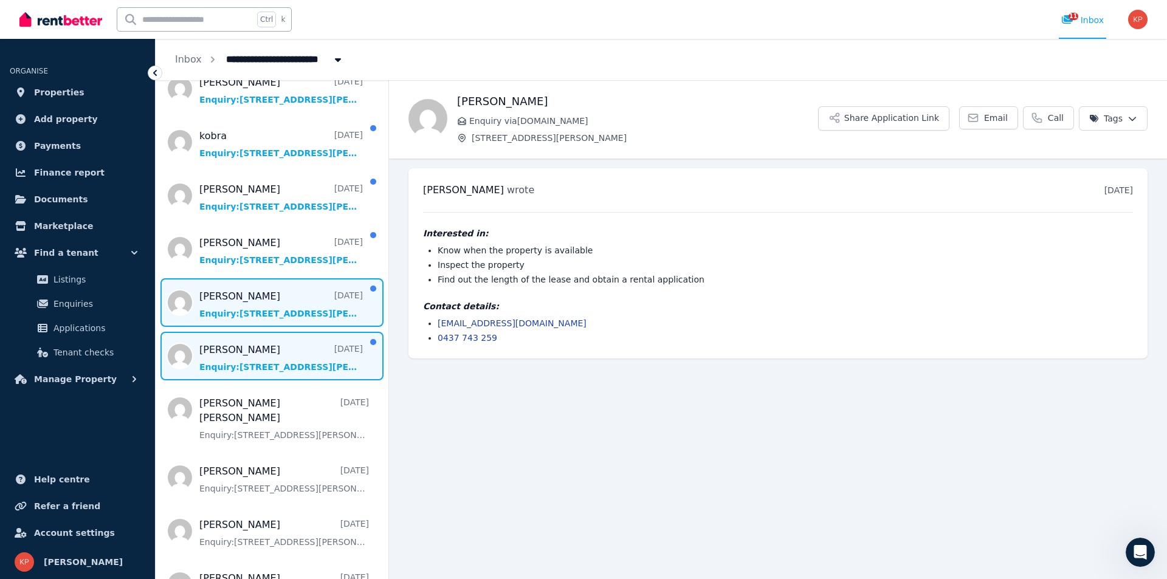
click at [298, 339] on span "Message list" at bounding box center [272, 356] width 233 height 49
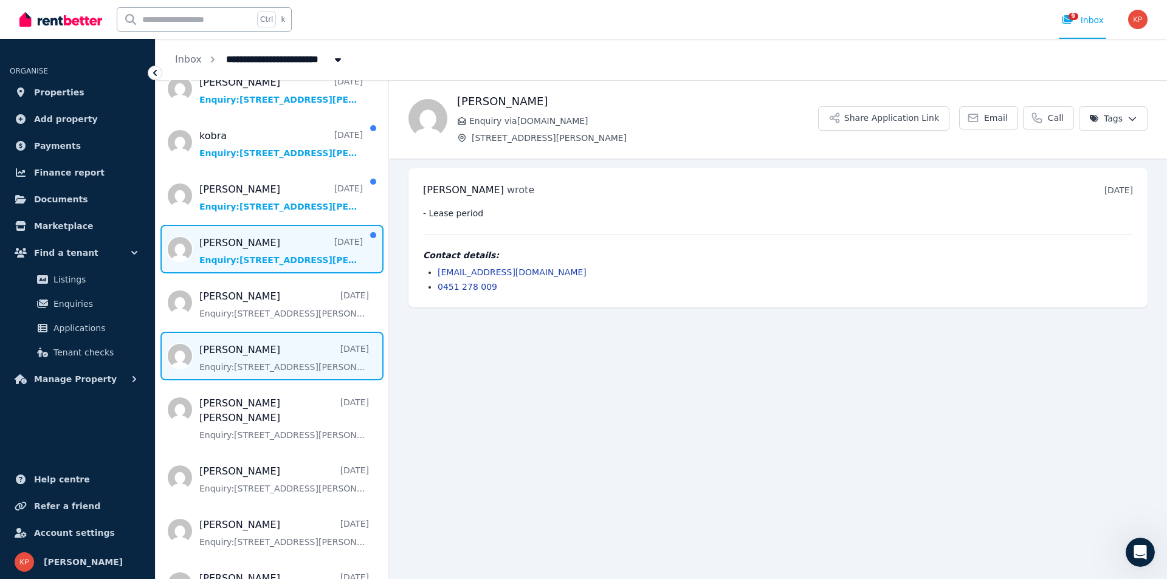
click at [288, 240] on span "Message list" at bounding box center [272, 249] width 233 height 49
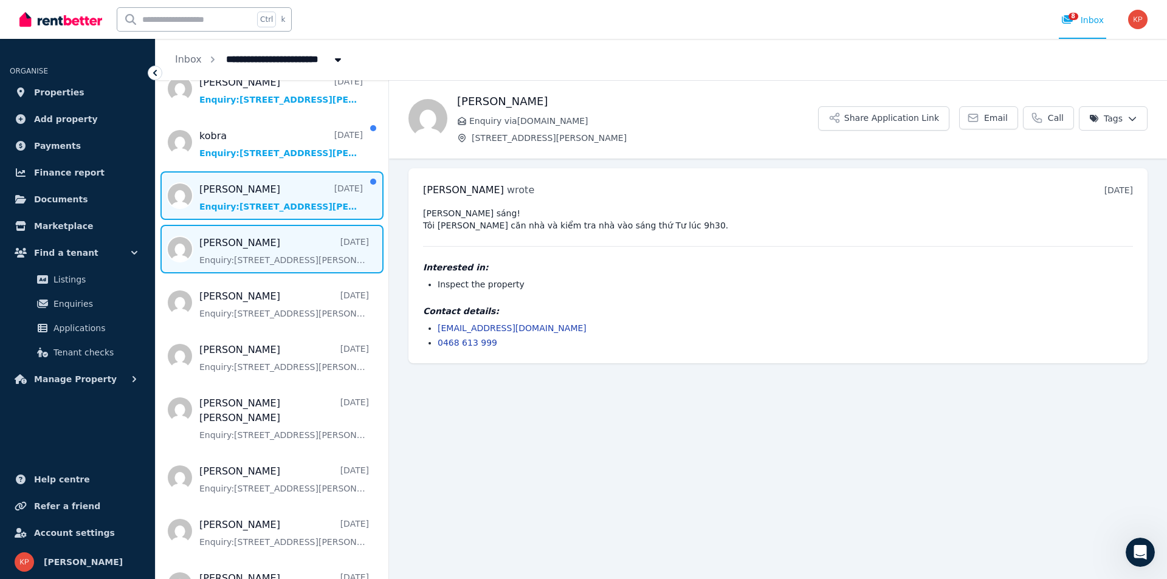
click at [297, 199] on span "Message list" at bounding box center [272, 195] width 233 height 49
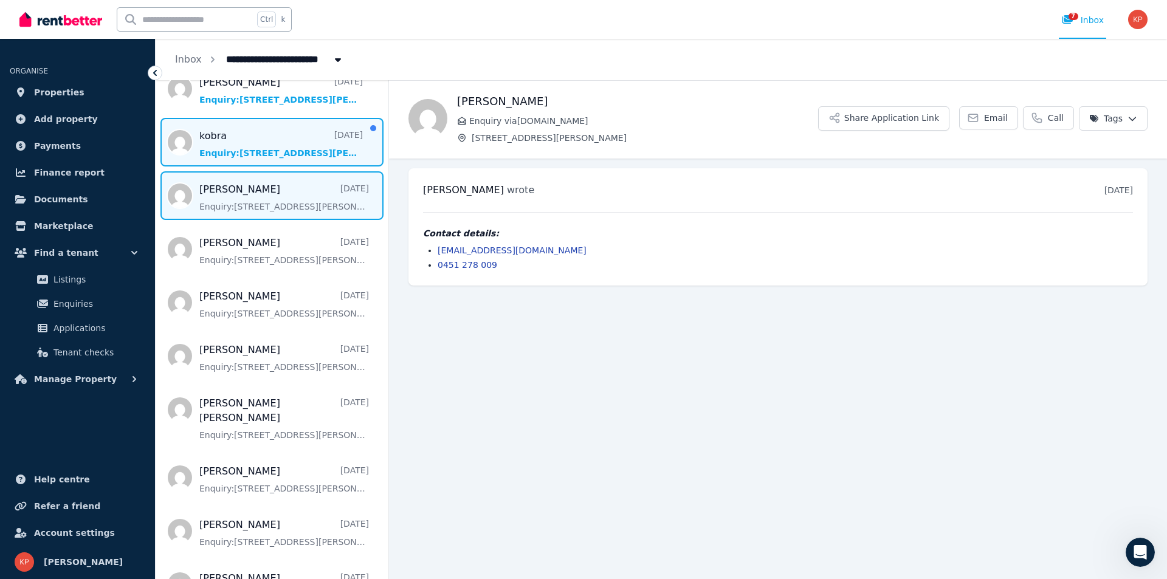
click at [289, 140] on span "Message list" at bounding box center [272, 142] width 233 height 49
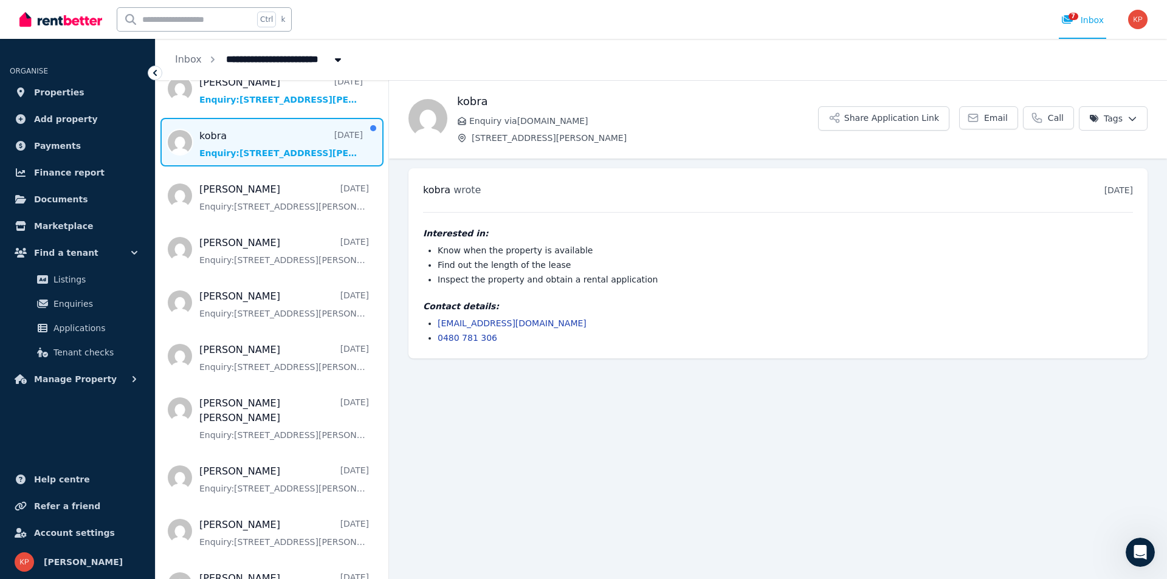
scroll to position [122, 0]
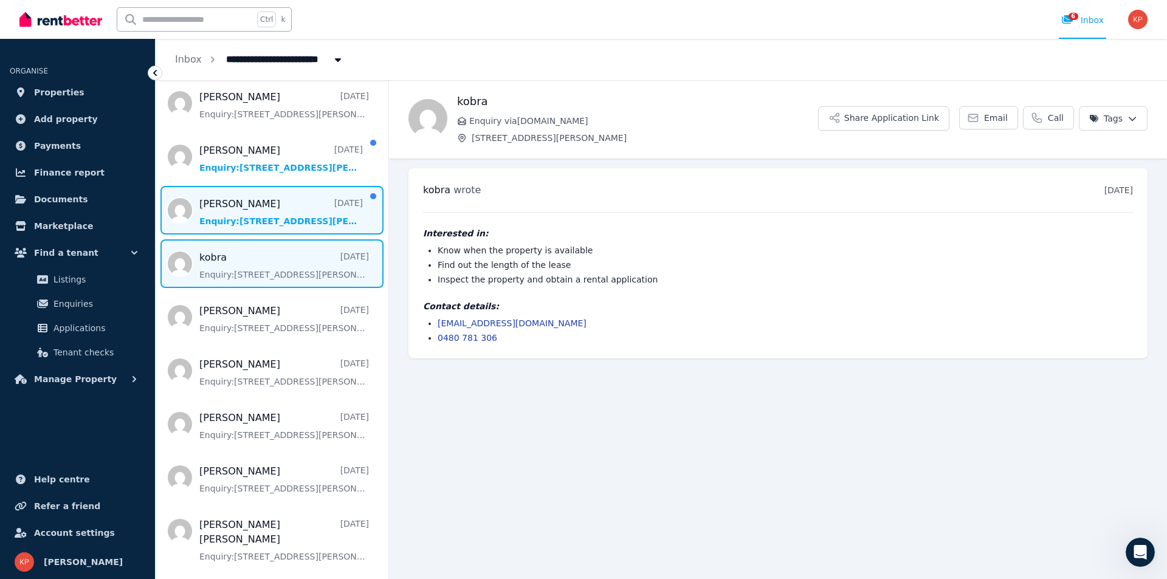
click at [284, 207] on span "Message list" at bounding box center [272, 210] width 233 height 49
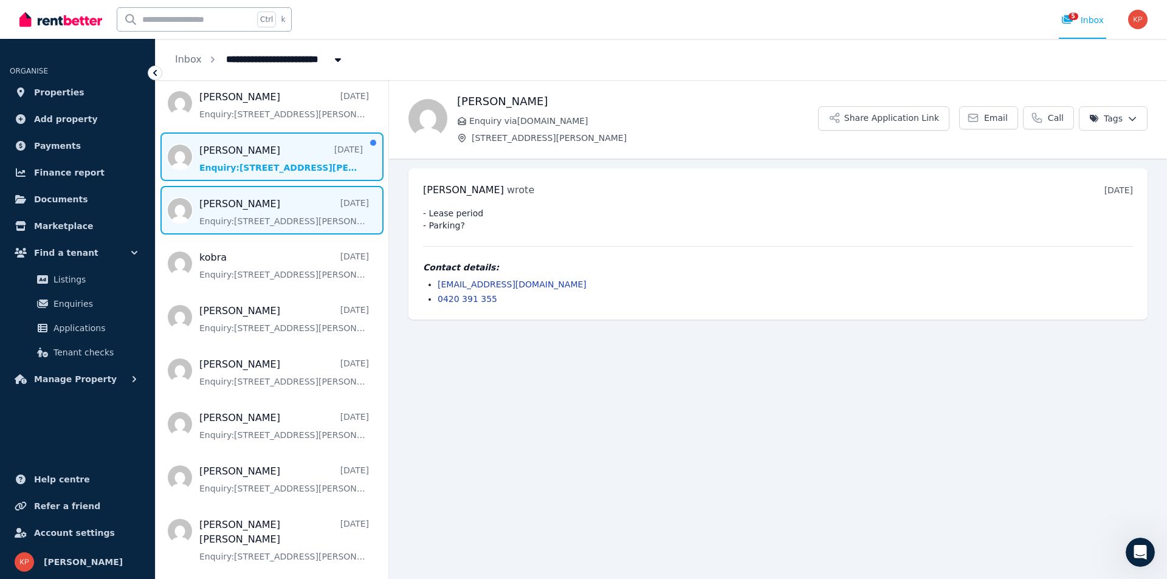
click at [270, 155] on span "Message list" at bounding box center [272, 157] width 233 height 49
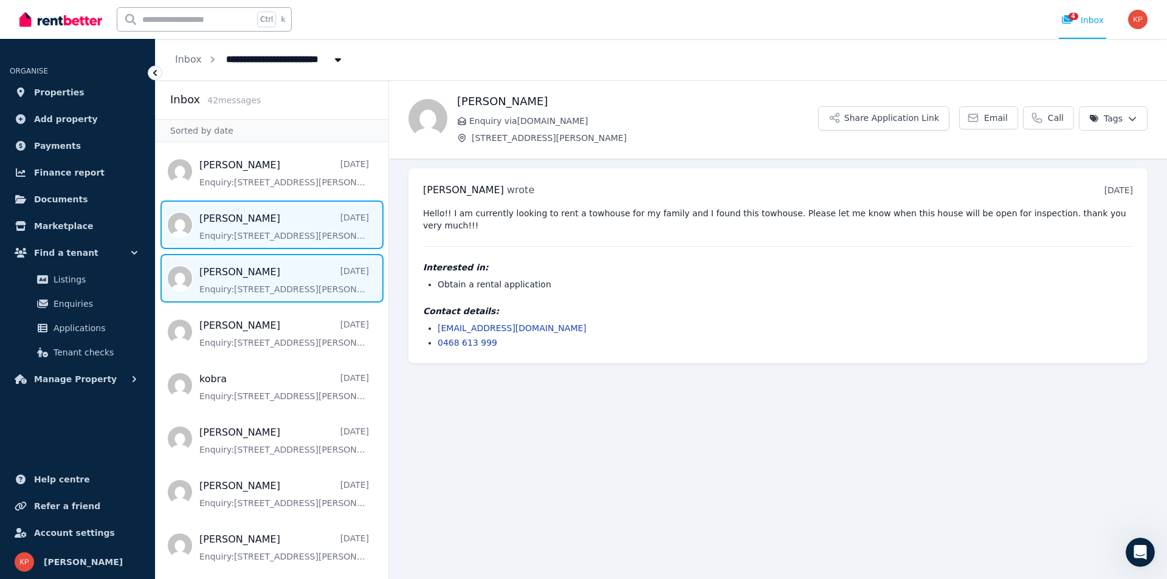
click at [276, 215] on span "Message list" at bounding box center [272, 225] width 233 height 49
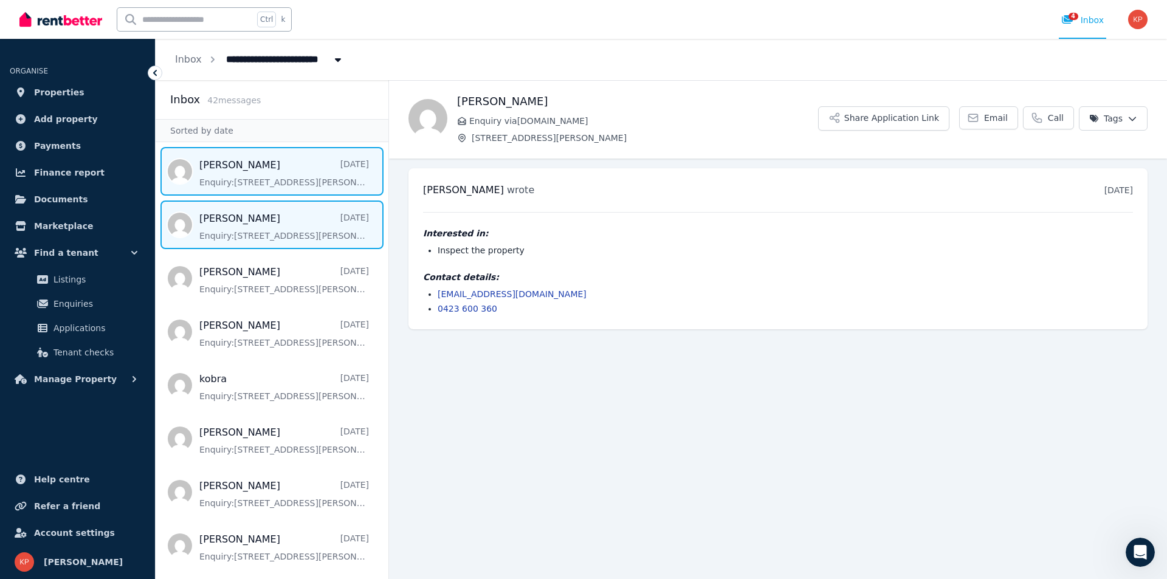
click at [258, 174] on span "Message list" at bounding box center [272, 171] width 233 height 49
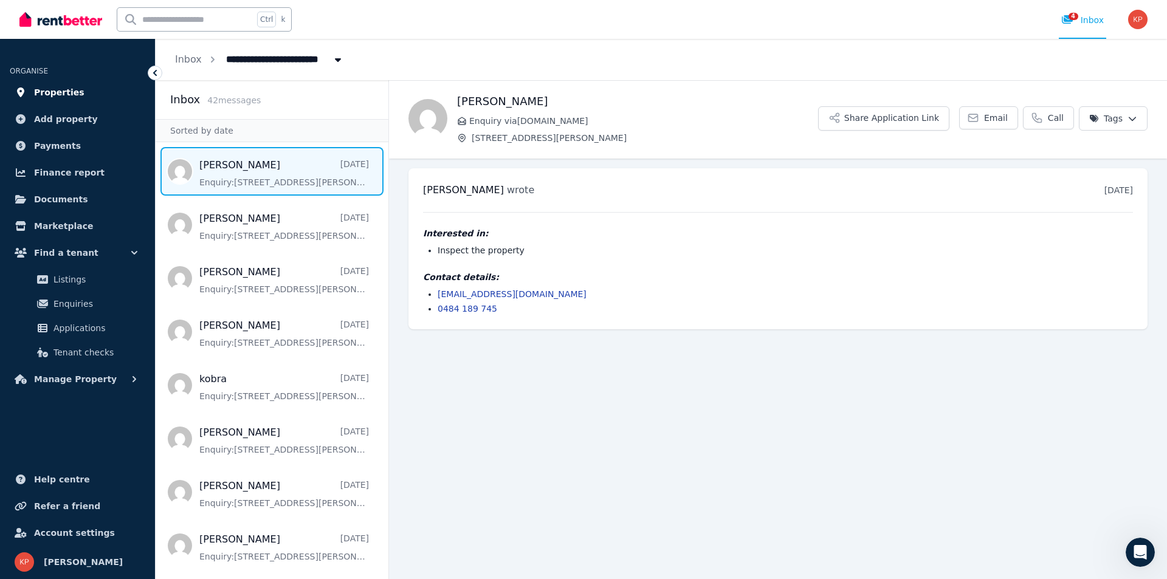
click at [64, 83] on link "Properties" at bounding box center [78, 92] width 136 height 24
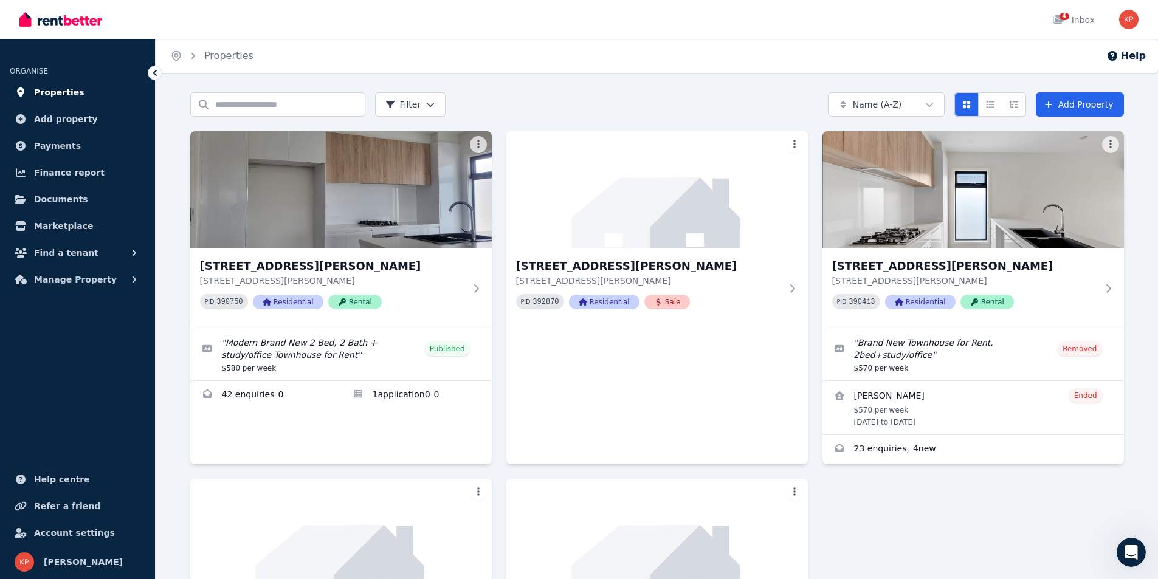
click at [47, 89] on span "Properties" at bounding box center [59, 92] width 50 height 15
click at [1065, 16] on span "4" at bounding box center [1065, 16] width 10 height 7
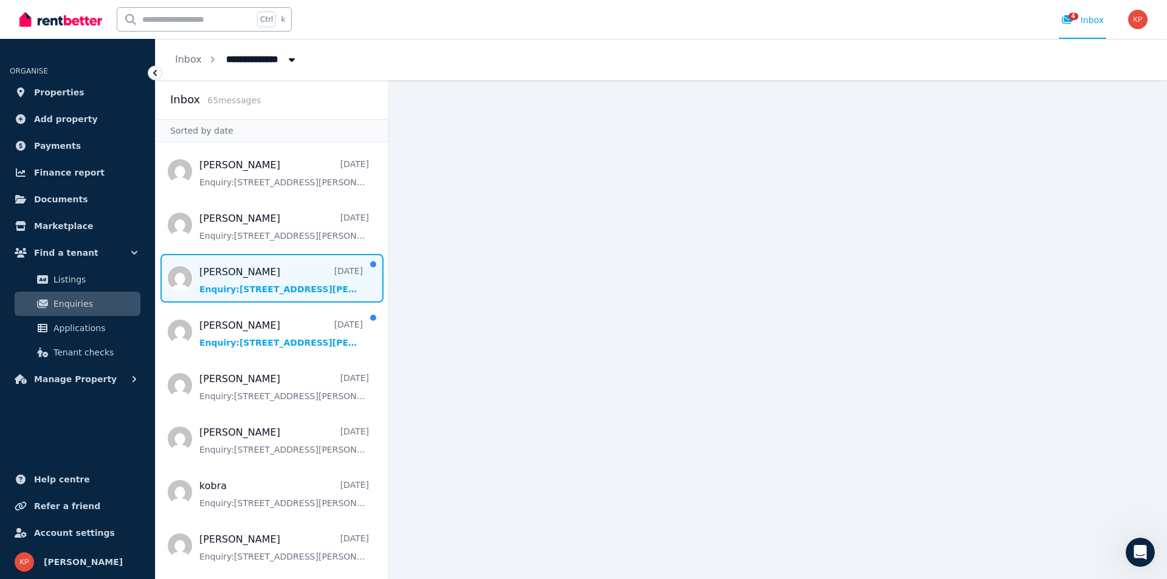
click at [255, 290] on span "Message list" at bounding box center [272, 278] width 233 height 49
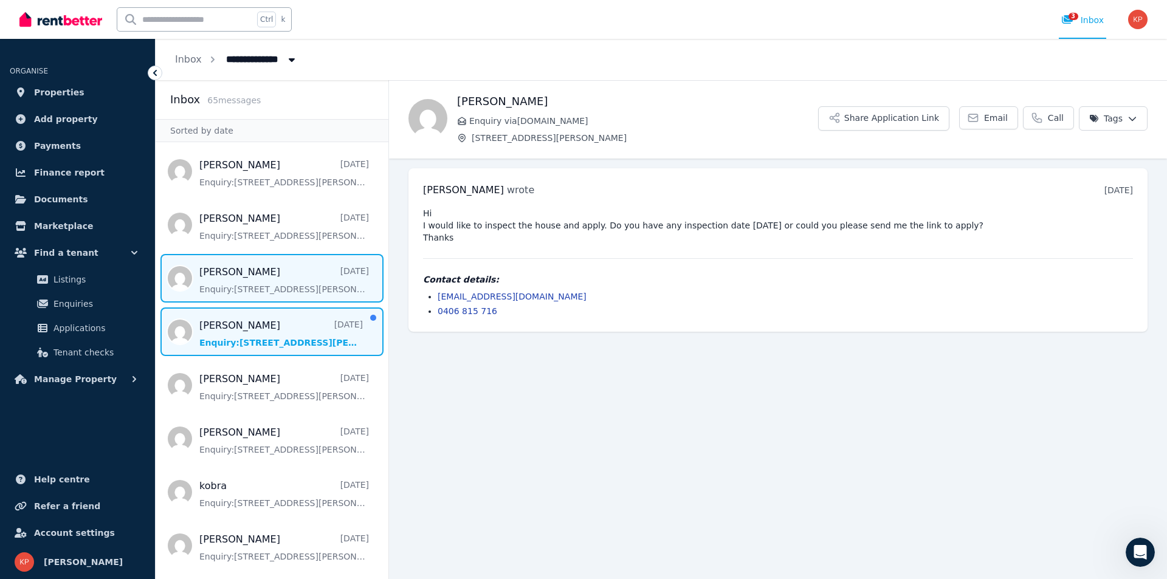
click at [249, 336] on span "Message list" at bounding box center [272, 332] width 233 height 49
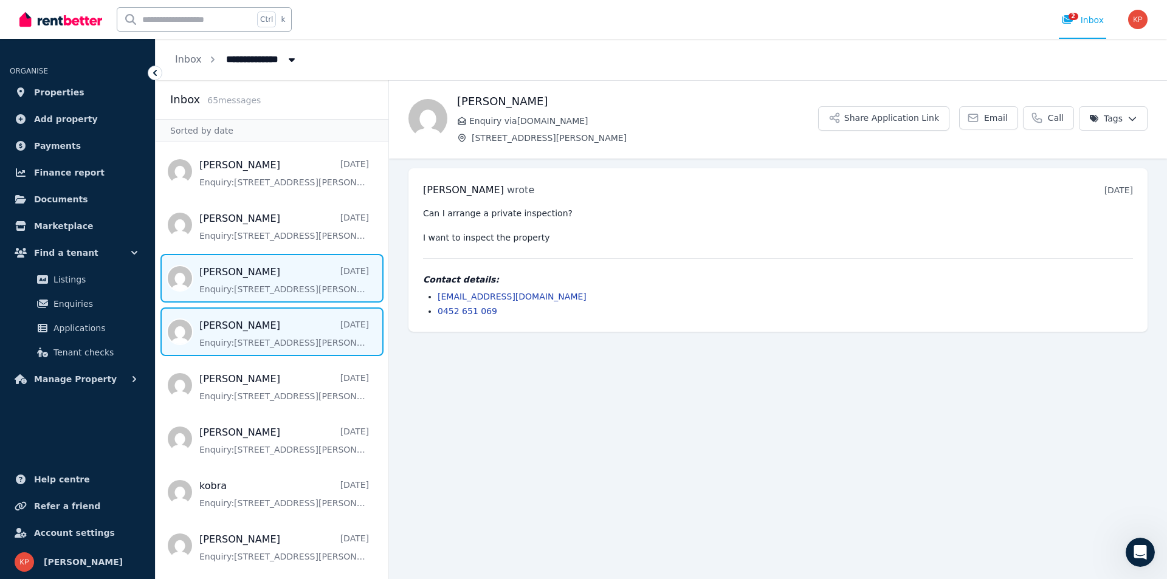
click at [253, 285] on span "Message list" at bounding box center [272, 278] width 233 height 49
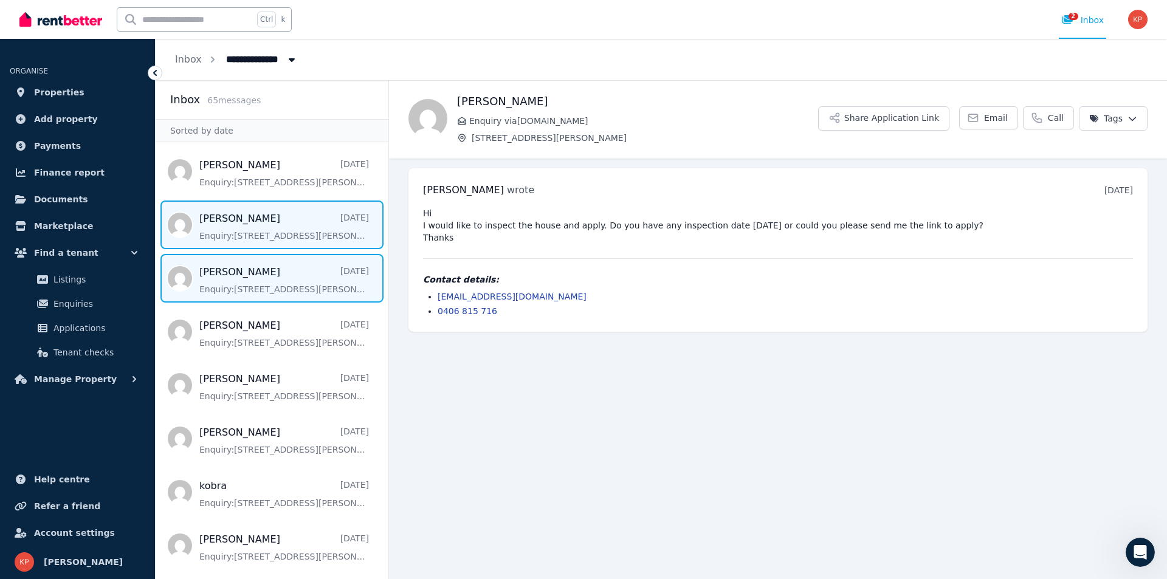
click at [261, 226] on span "Message list" at bounding box center [272, 225] width 233 height 49
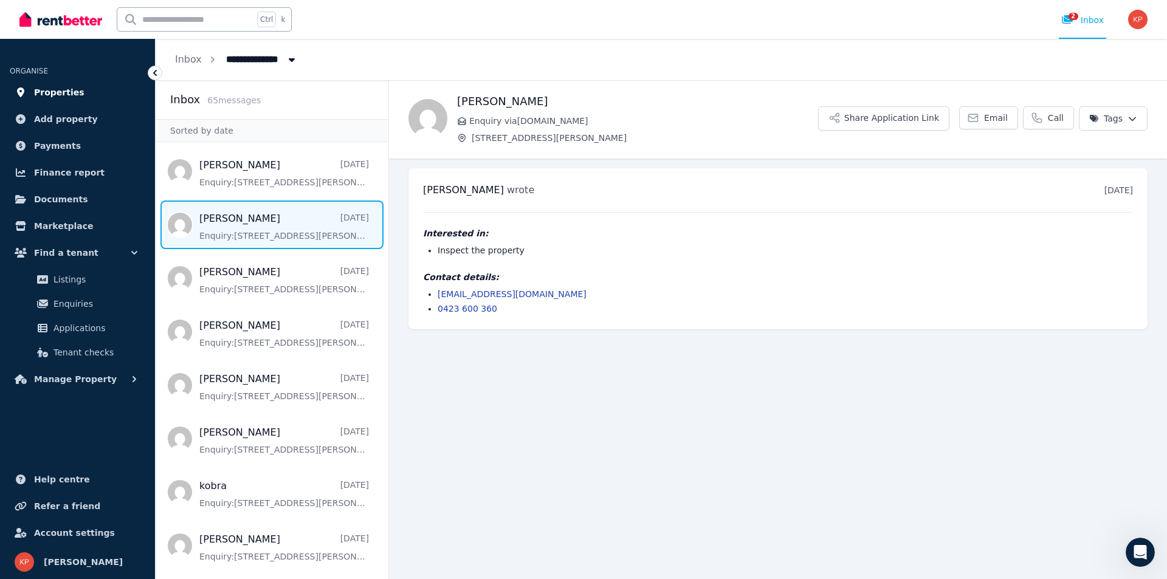
click at [59, 92] on span "Properties" at bounding box center [59, 92] width 50 height 15
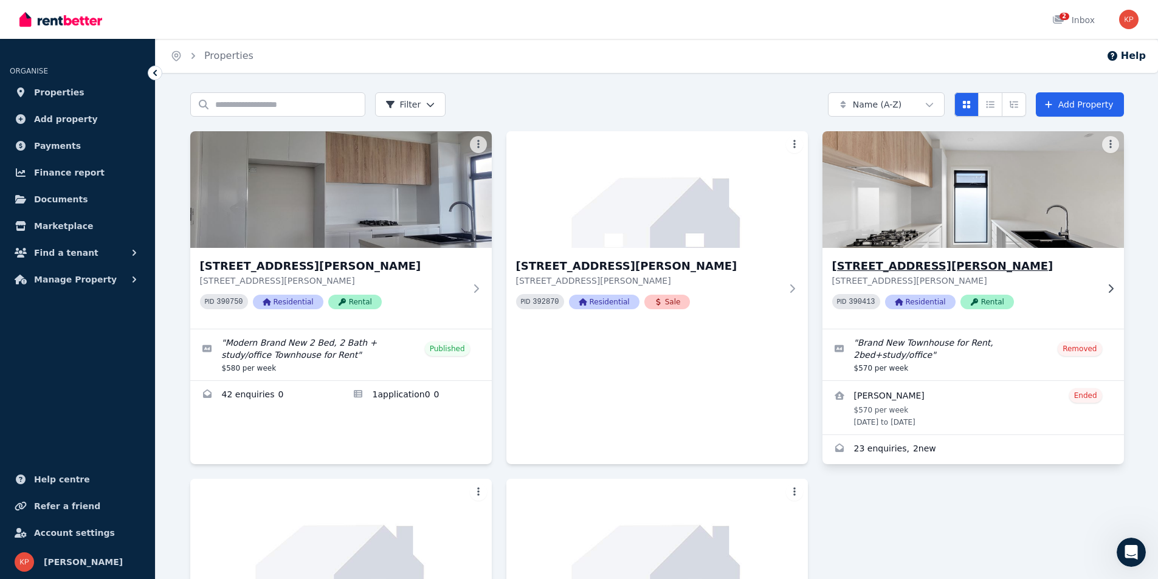
click at [1021, 300] on div "PID 390413 Residential Rental" at bounding box center [964, 301] width 265 height 15
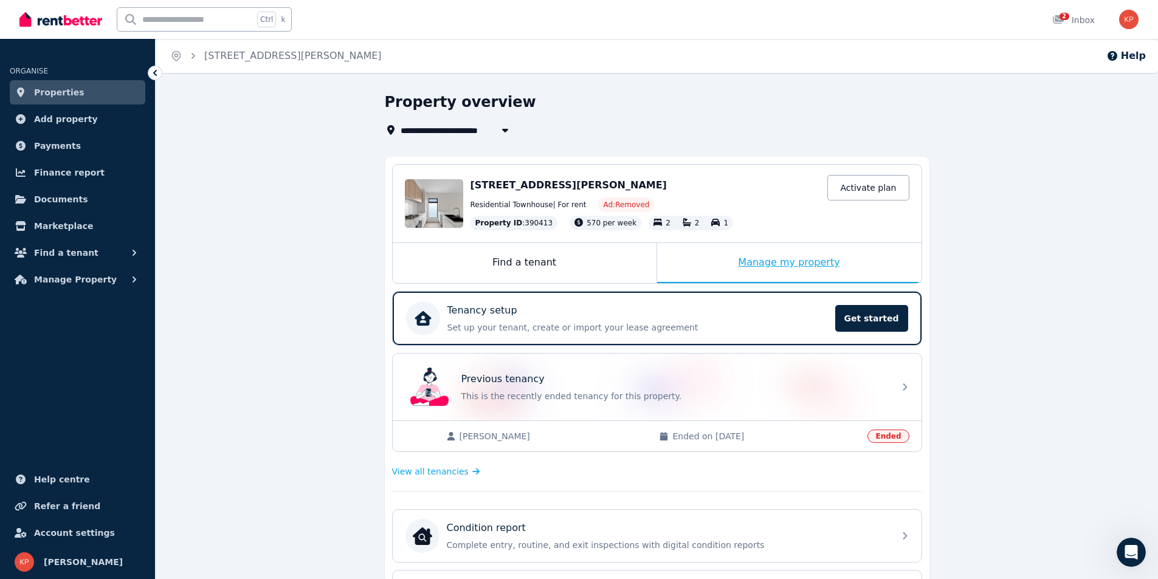
scroll to position [402, 0]
click at [53, 91] on span "Properties" at bounding box center [59, 92] width 50 height 15
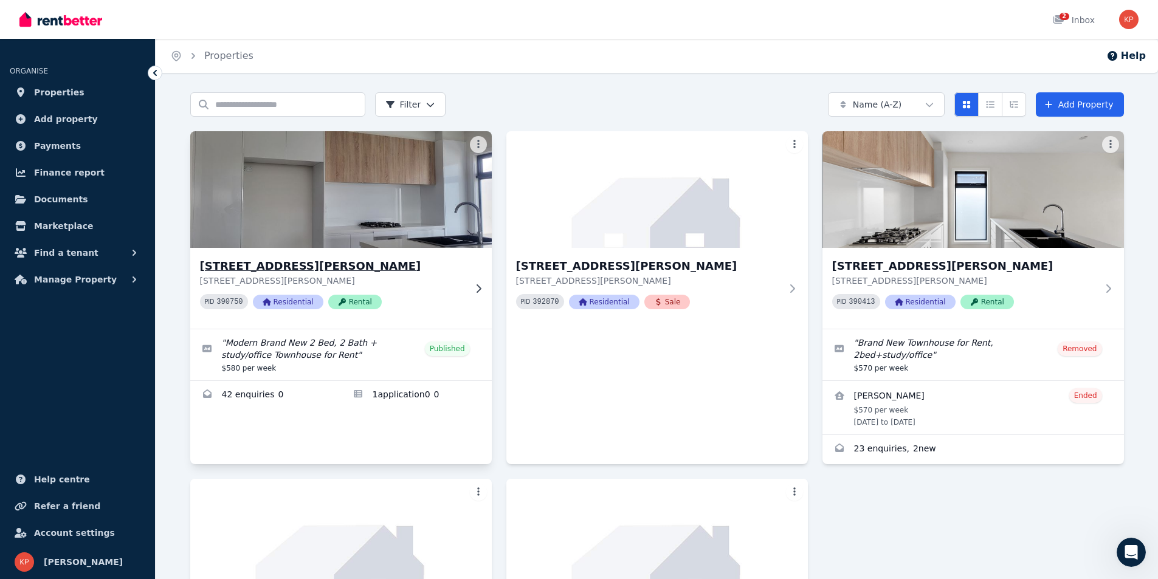
click at [297, 268] on h3 "[STREET_ADDRESS][PERSON_NAME]" at bounding box center [332, 266] width 265 height 17
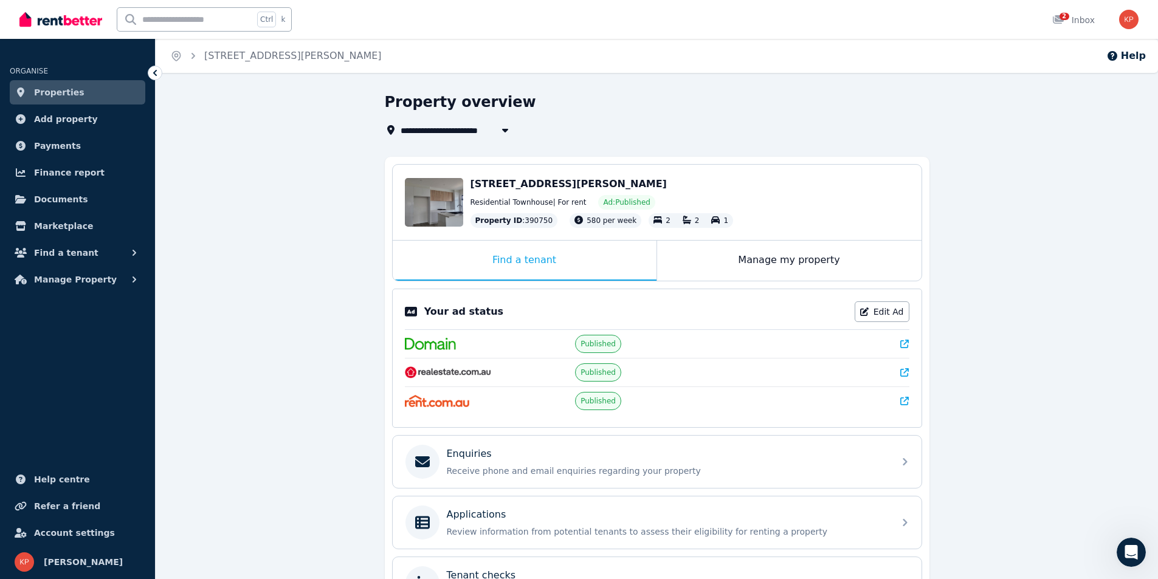
click at [903, 342] on icon at bounding box center [904, 344] width 9 height 9
click at [71, 88] on span "Properties" at bounding box center [59, 92] width 50 height 15
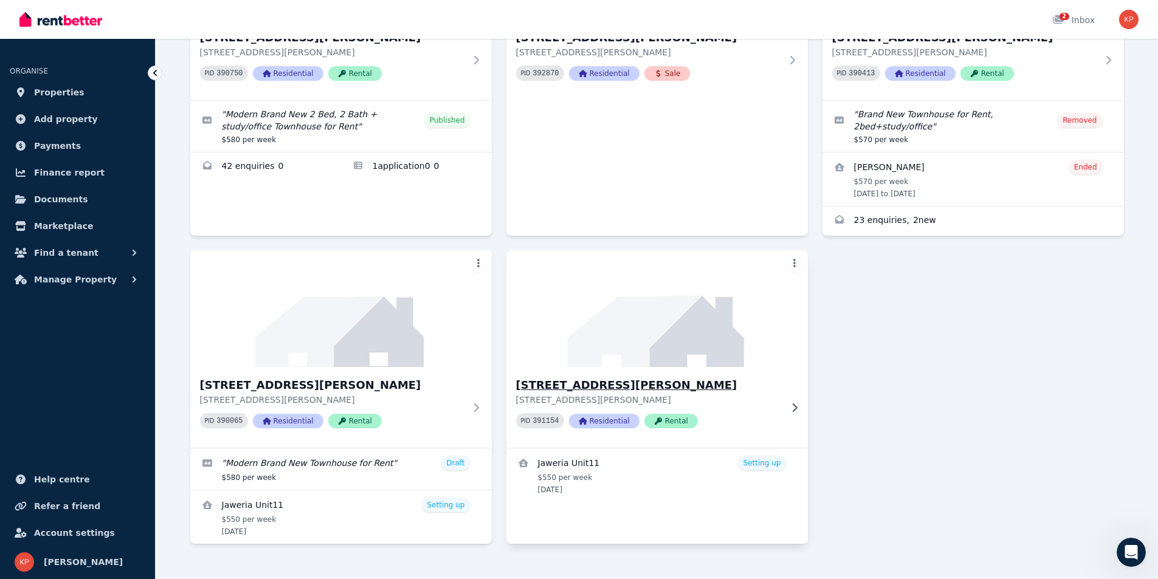
scroll to position [240, 0]
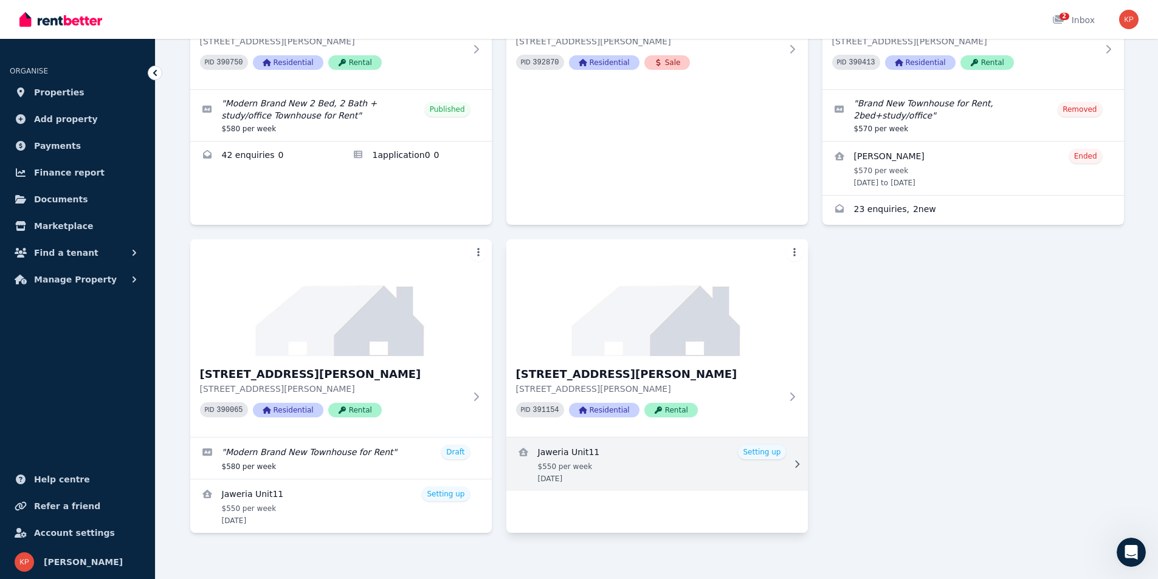
click at [762, 446] on link "View details for Jaweria Unit11" at bounding box center [657, 464] width 302 height 53
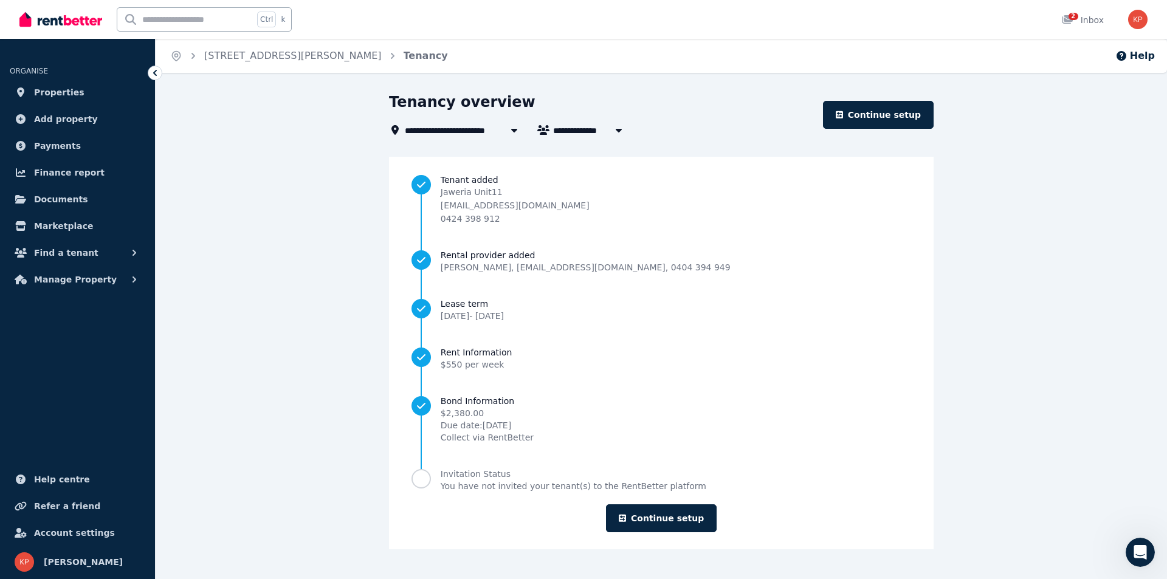
click at [156, 72] on icon at bounding box center [155, 73] width 12 height 12
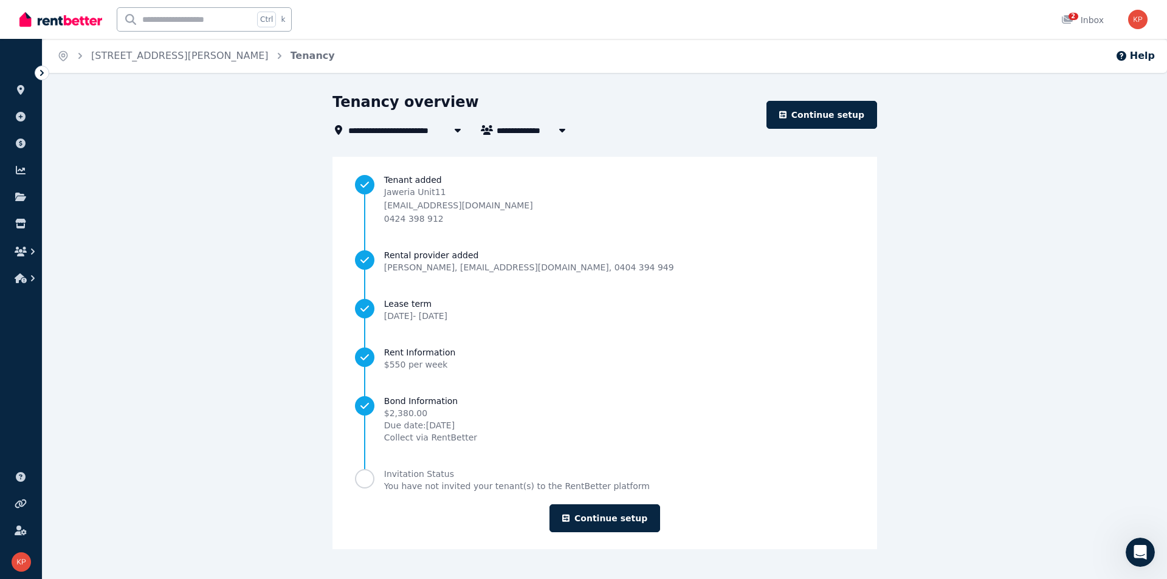
click at [38, 70] on icon at bounding box center [42, 73] width 12 height 12
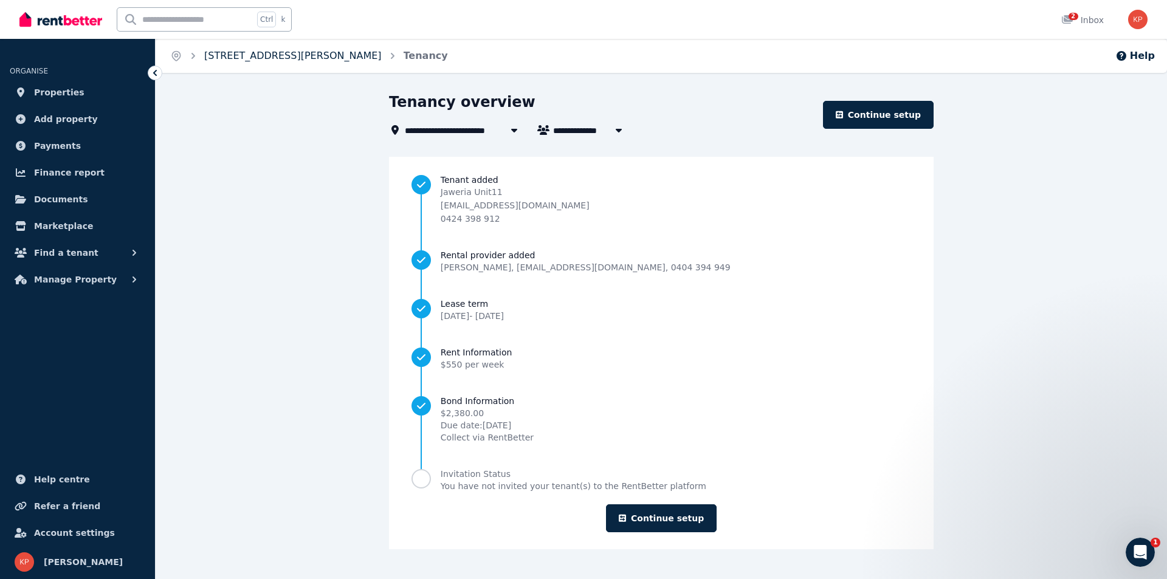
click at [283, 58] on link "11/32 Scott Ave, St Albans" at bounding box center [293, 56] width 178 height 12
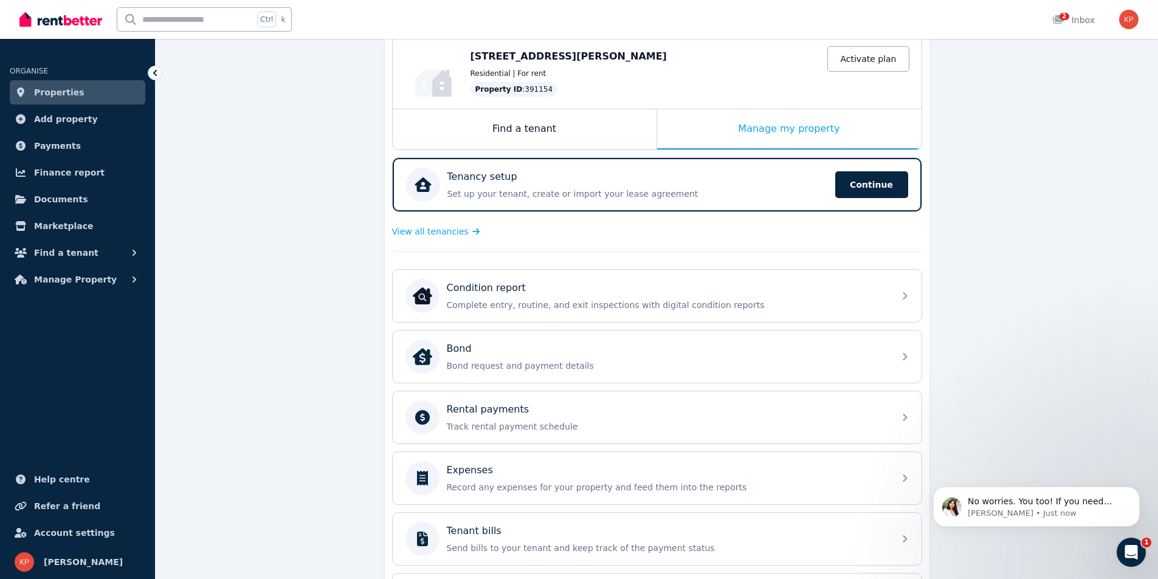
scroll to position [47, 0]
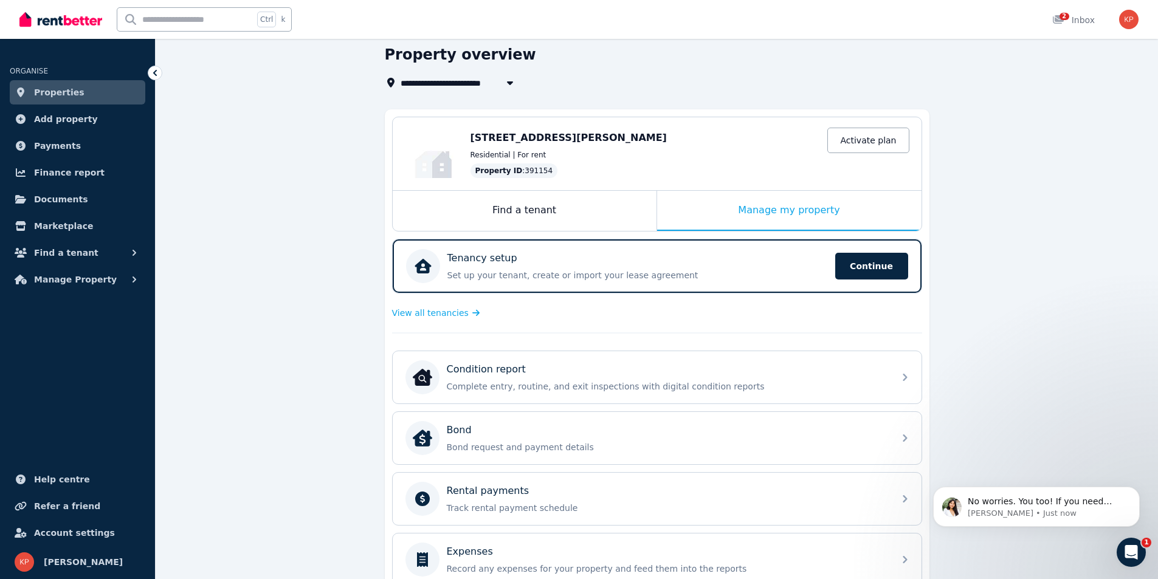
click at [511, 80] on icon "button" at bounding box center [510, 83] width 12 height 10
type input "**********"
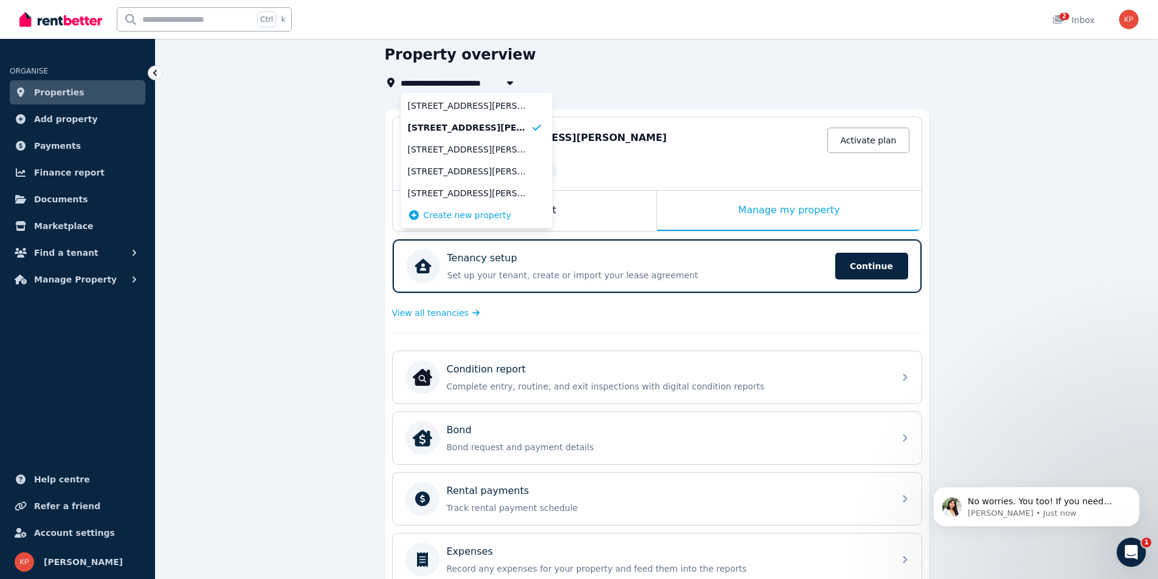
click at [623, 159] on div "Residential | For rent" at bounding box center [690, 155] width 439 height 10
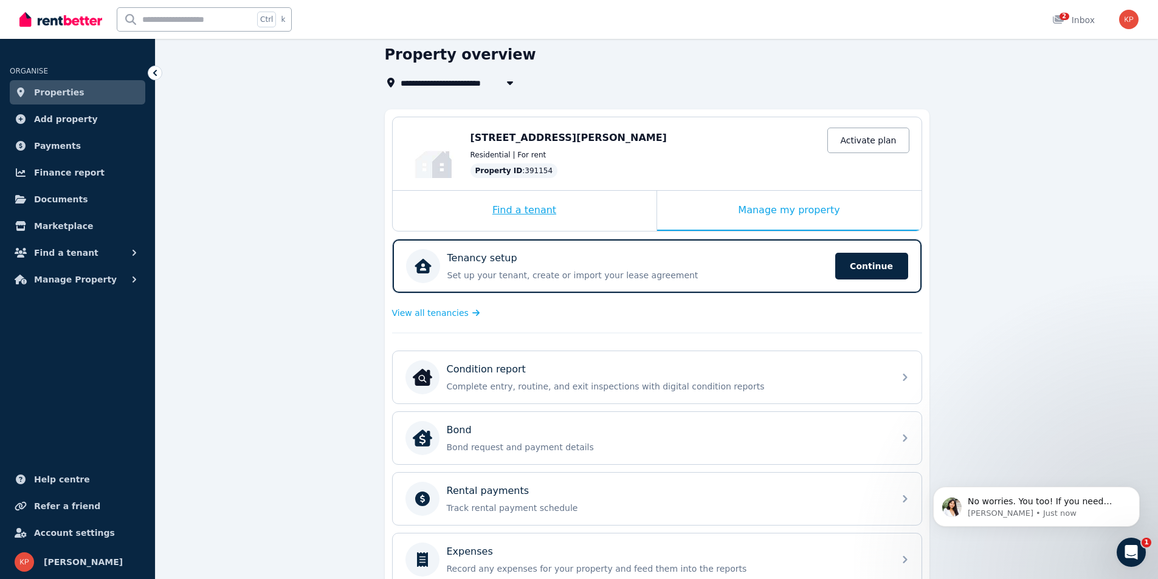
click at [577, 212] on div "Find a tenant" at bounding box center [525, 211] width 264 height 40
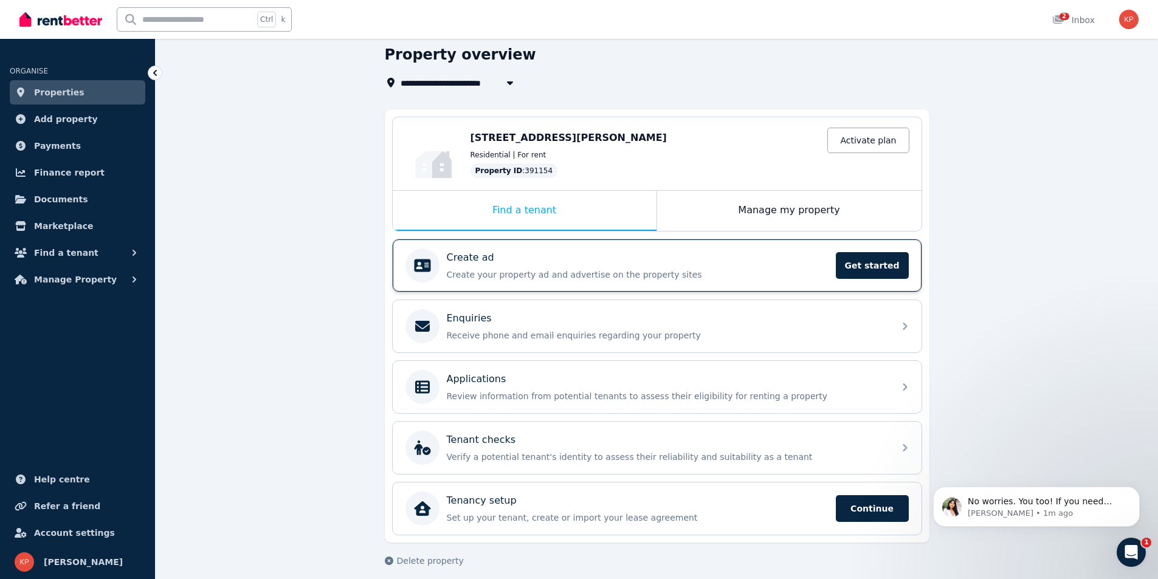
scroll to position [57, 0]
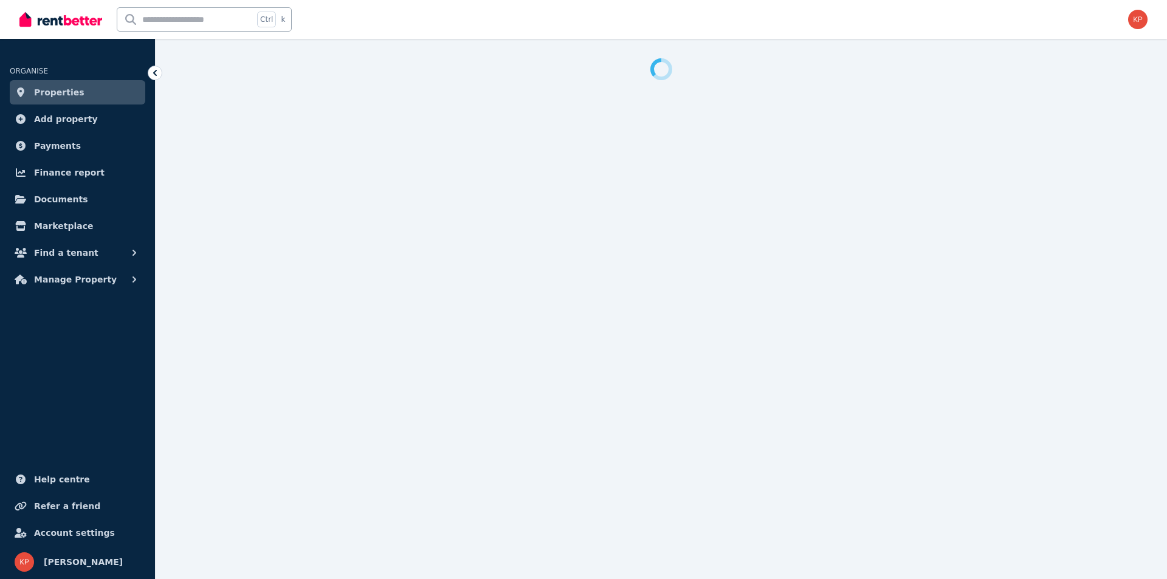
select select "**********"
